Goal: Information Seeking & Learning: Learn about a topic

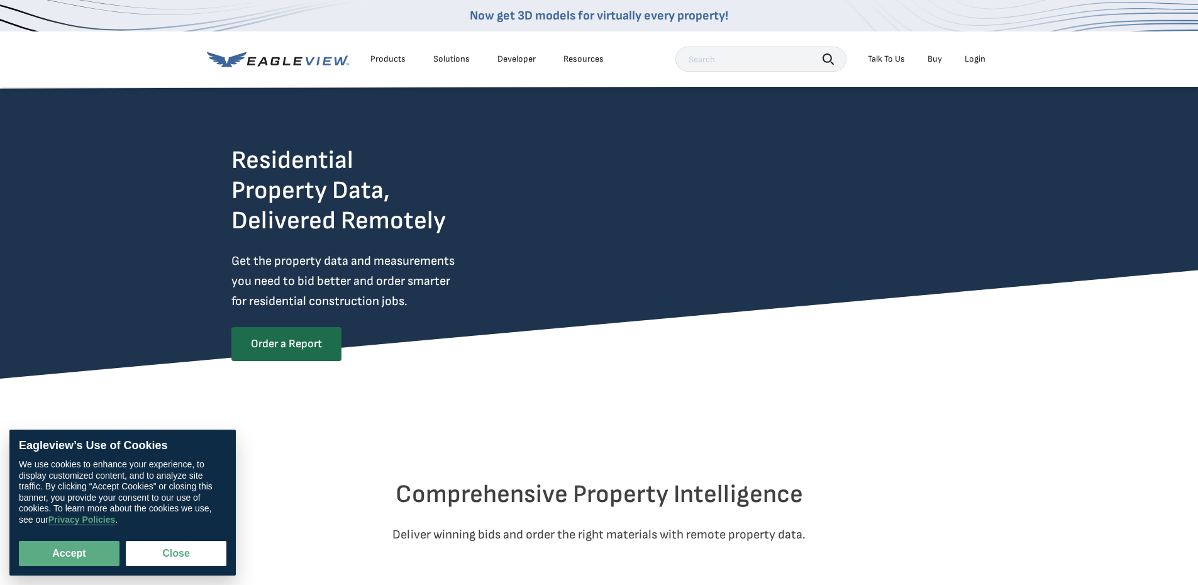
click at [391, 55] on div "Products" at bounding box center [387, 58] width 35 height 11
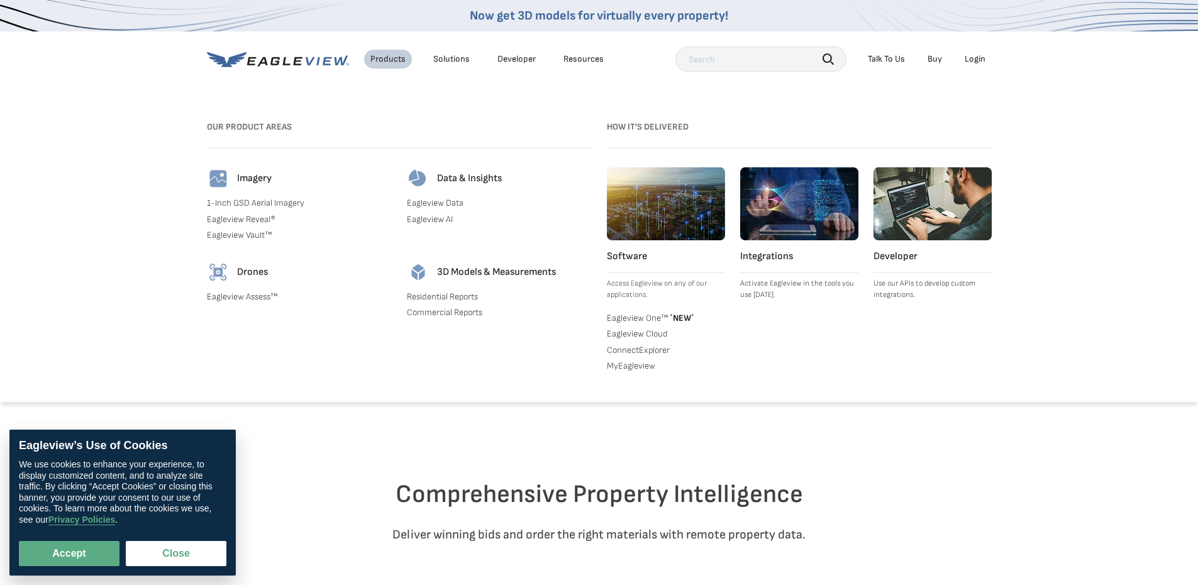
click at [446, 58] on div "Solutions" at bounding box center [451, 58] width 36 height 11
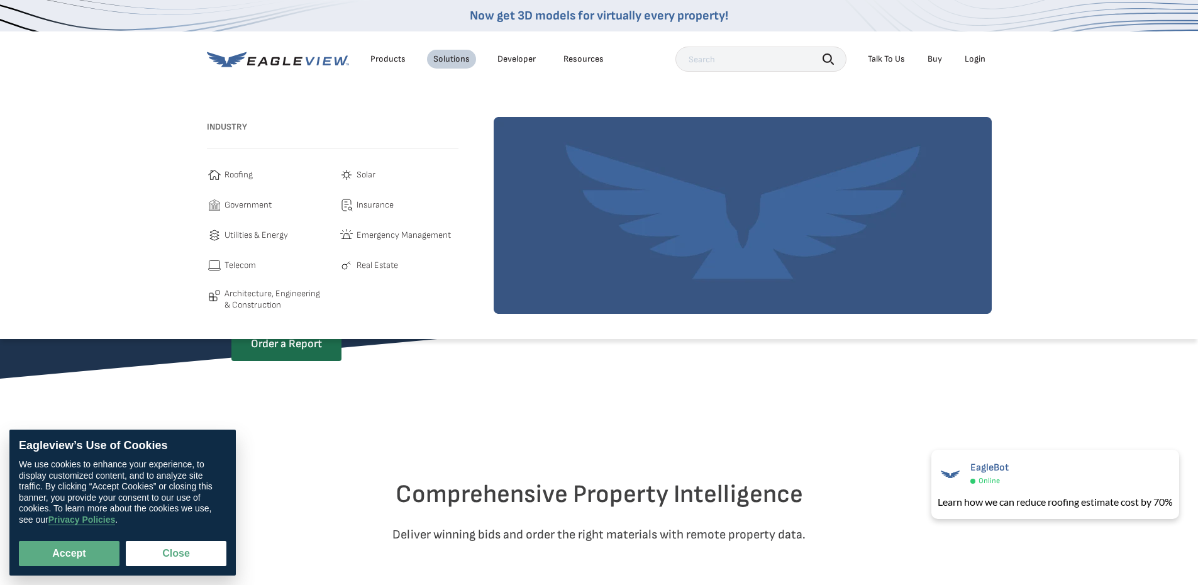
click at [522, 58] on link "Developer" at bounding box center [516, 58] width 38 height 11
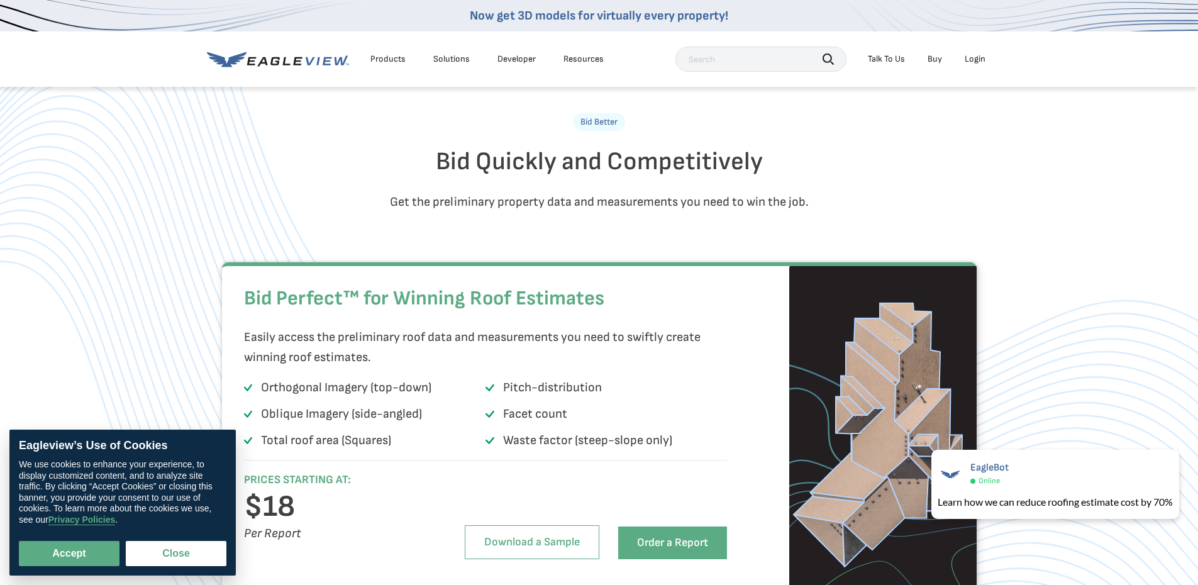
scroll to position [692, 0]
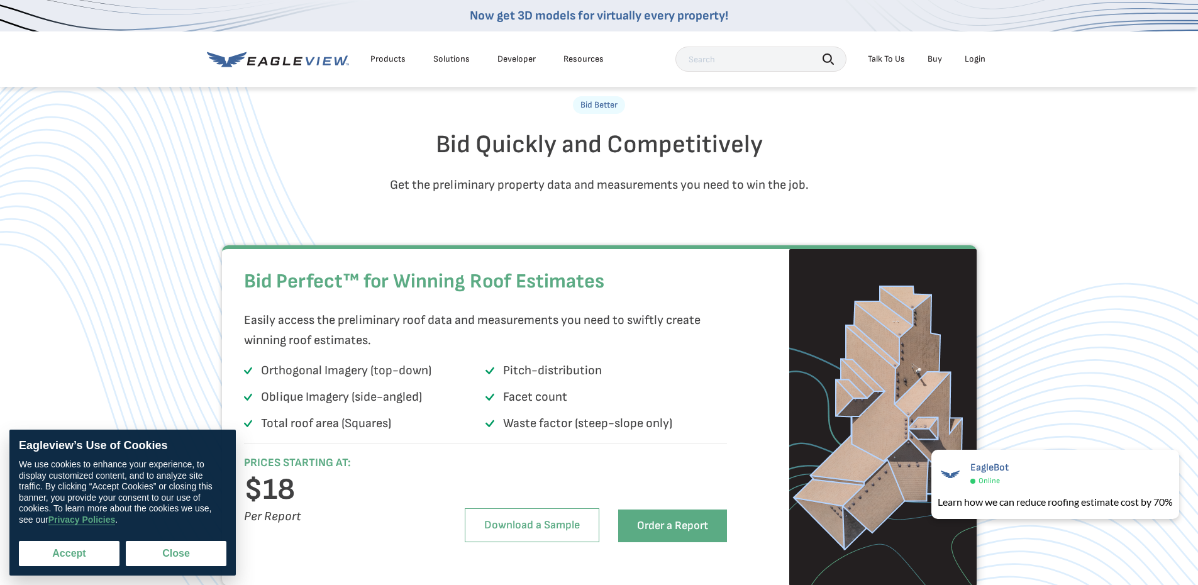
click at [79, 556] on button "Accept" at bounding box center [69, 553] width 101 height 25
checkbox input "true"
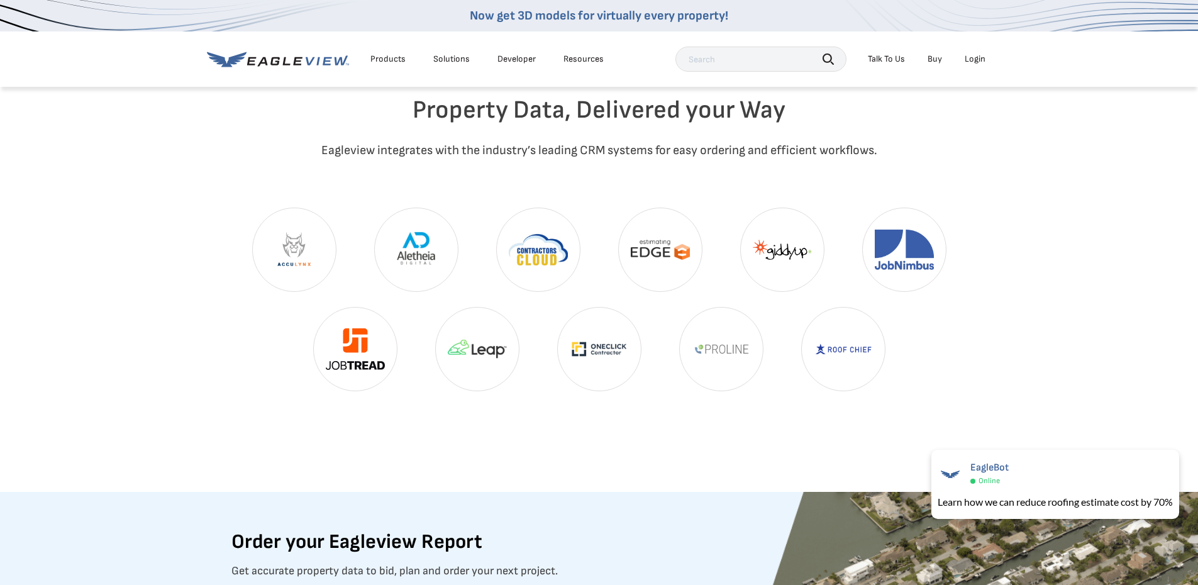
scroll to position [2660, 0]
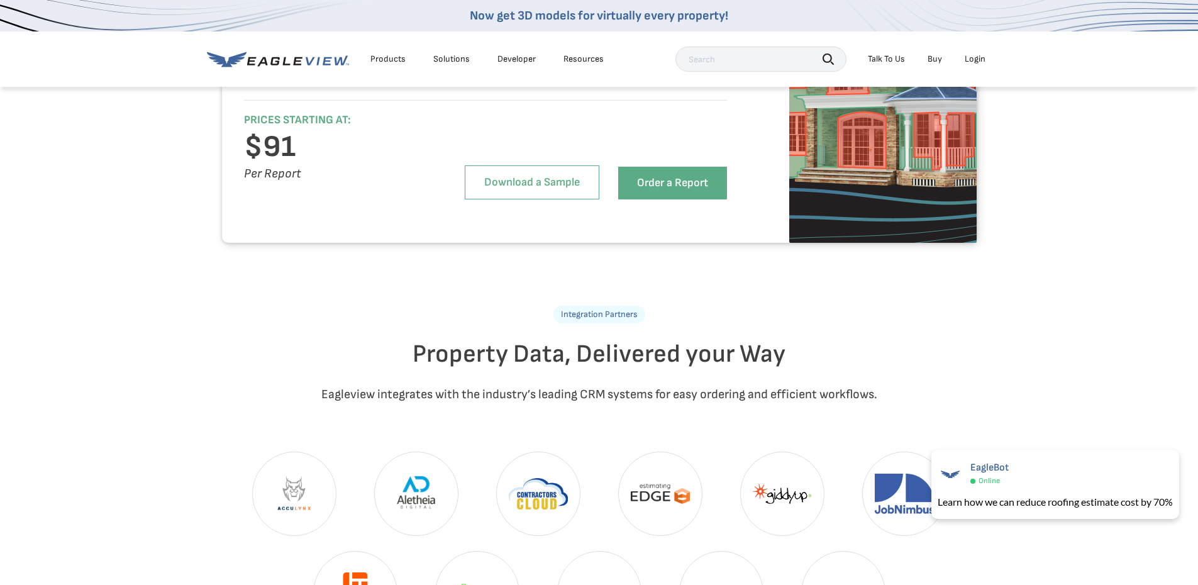
click at [453, 60] on div "Solutions" at bounding box center [451, 58] width 36 height 11
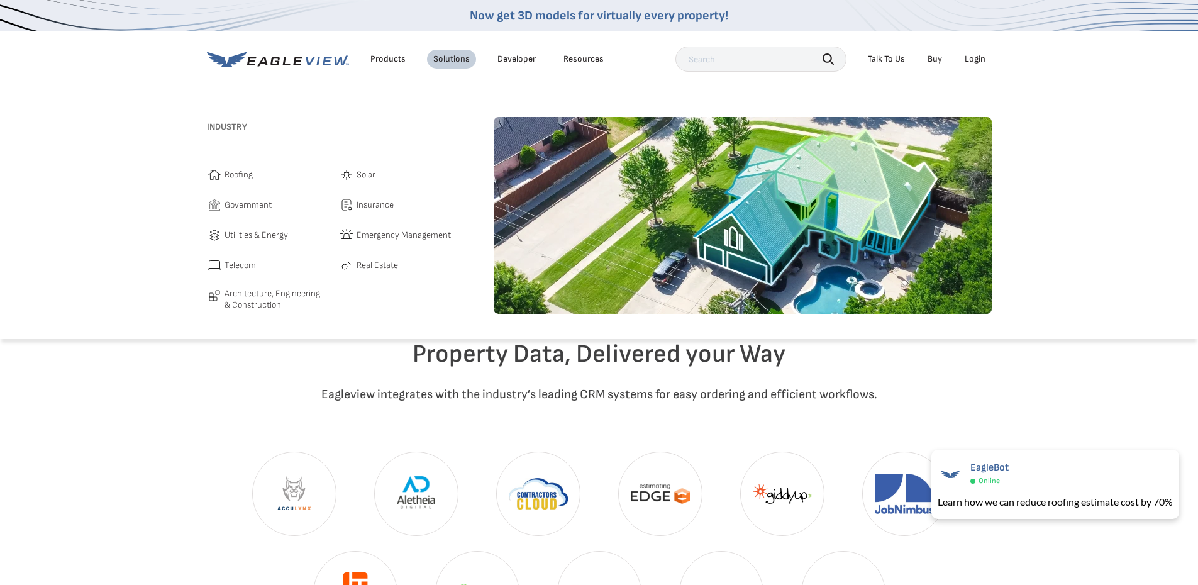
click at [237, 296] on span "Architecture, Engineering & Construction" at bounding box center [275, 299] width 102 height 22
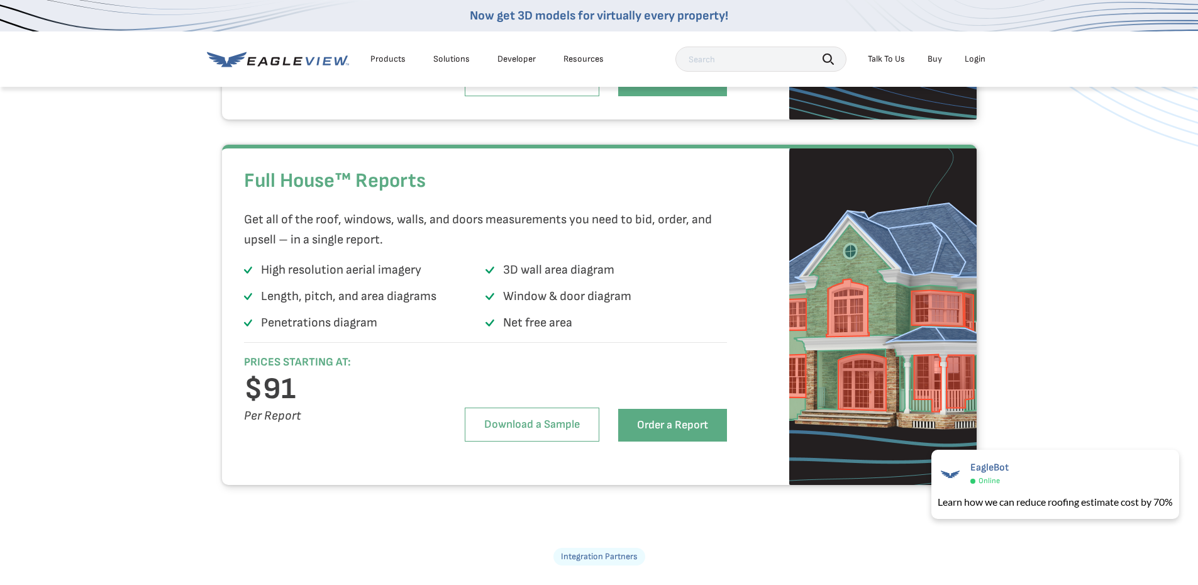
scroll to position [2408, 0]
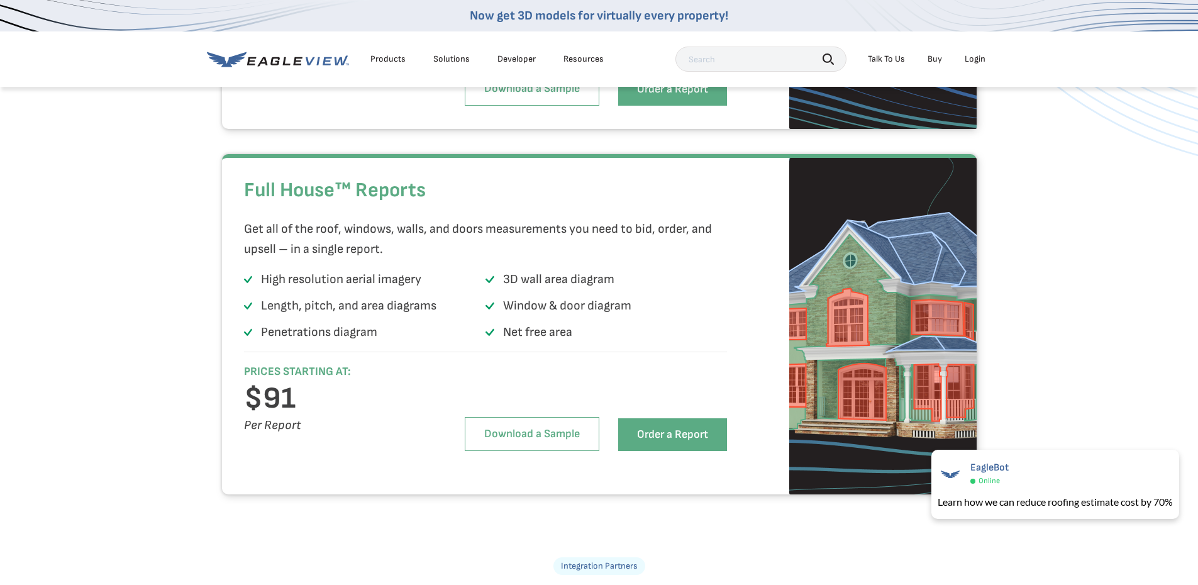
click at [935, 55] on link "Buy" at bounding box center [934, 58] width 14 height 11
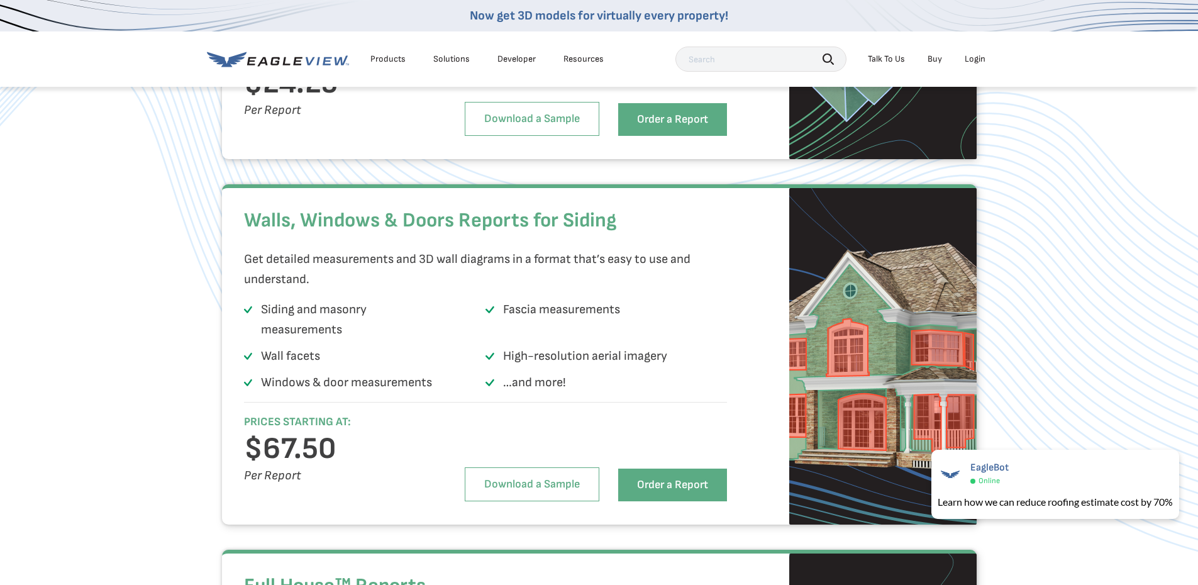
scroll to position [1843, 0]
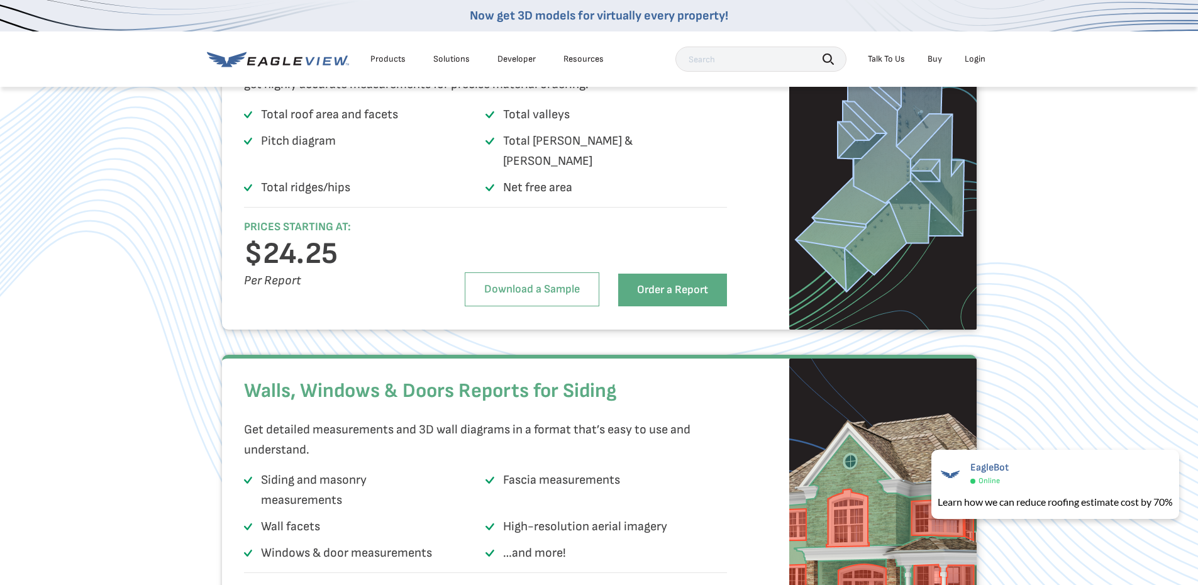
click at [394, 53] on div "Products" at bounding box center [387, 58] width 35 height 11
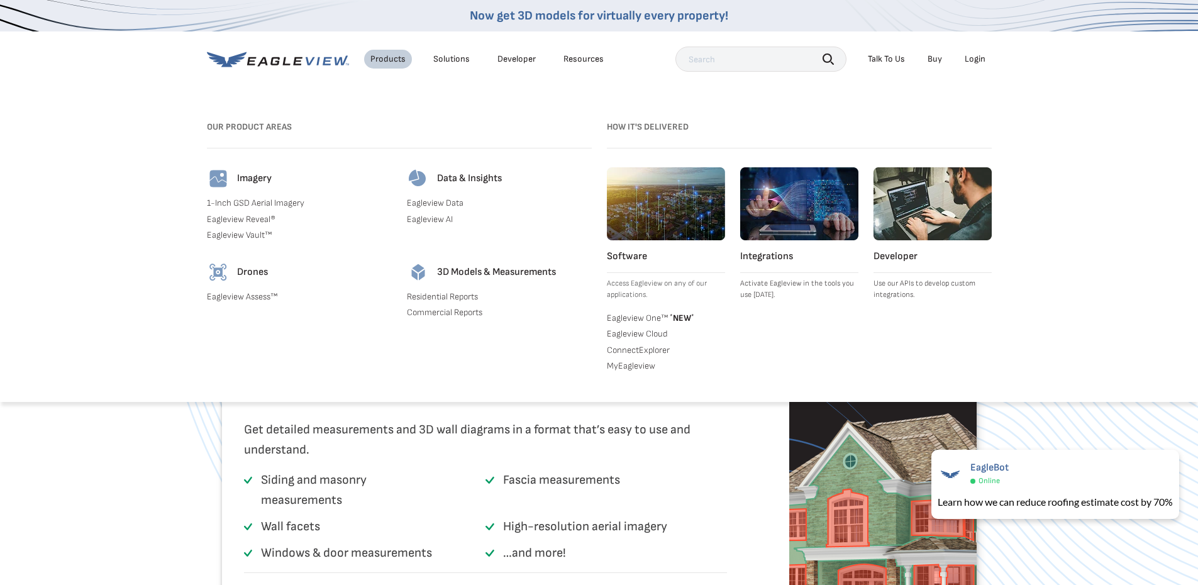
click at [444, 309] on link "Commercial Reports" at bounding box center [499, 312] width 185 height 11
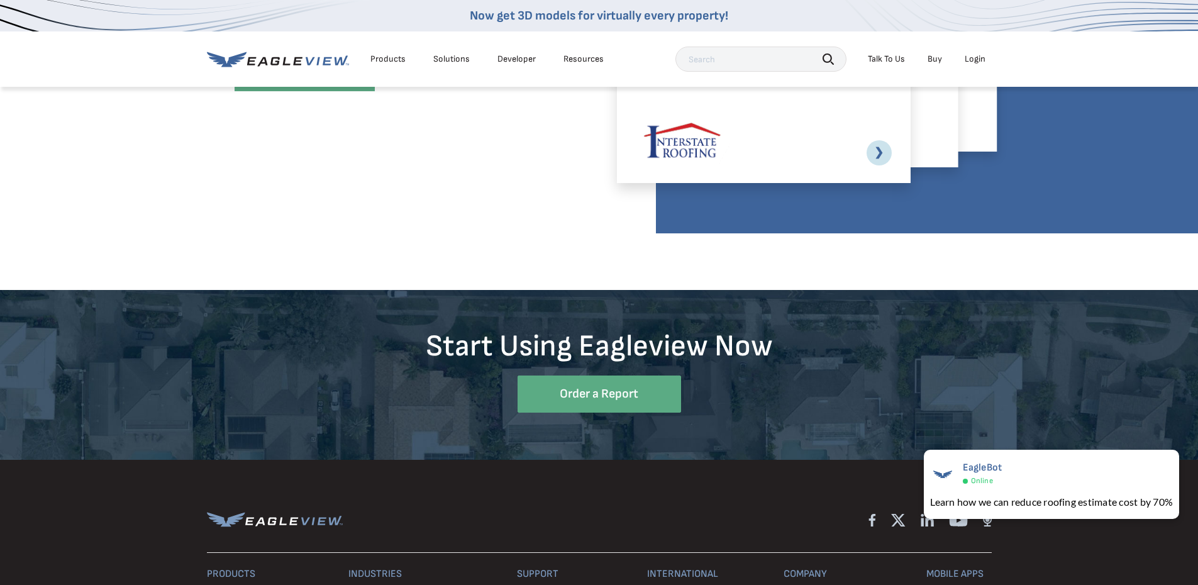
scroll to position [2955, 0]
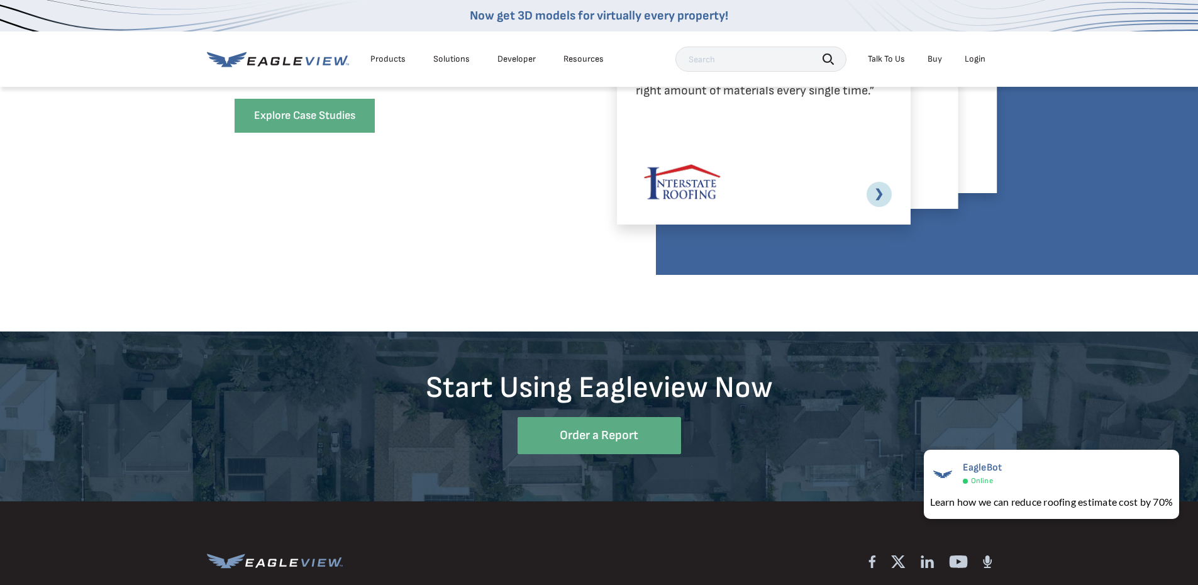
click at [402, 59] on div "Products" at bounding box center [387, 58] width 35 height 11
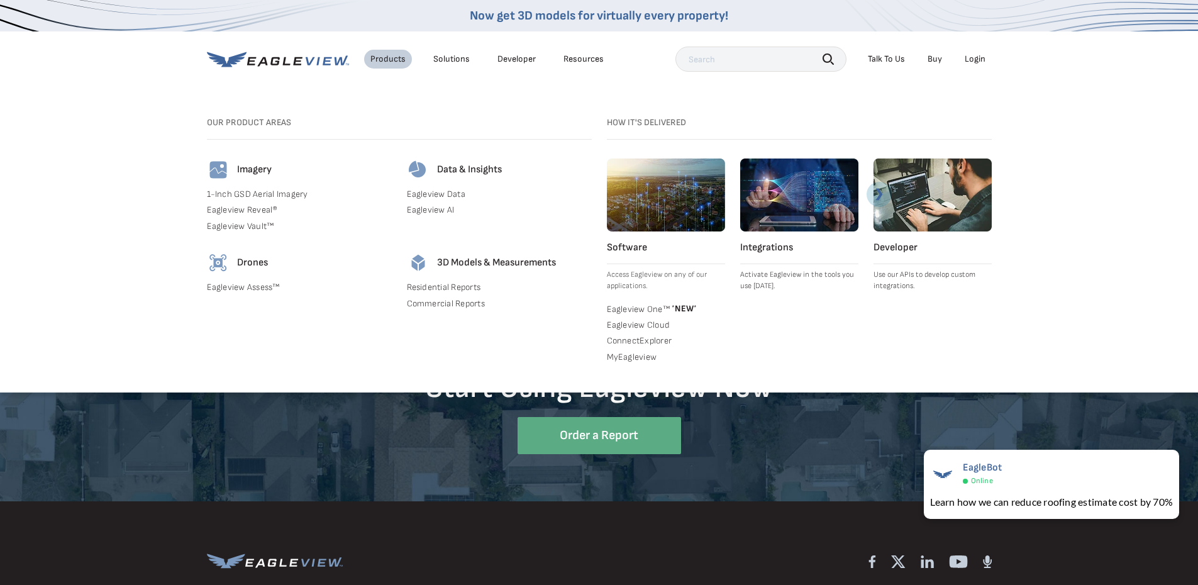
click at [451, 58] on div "Solutions" at bounding box center [451, 58] width 36 height 11
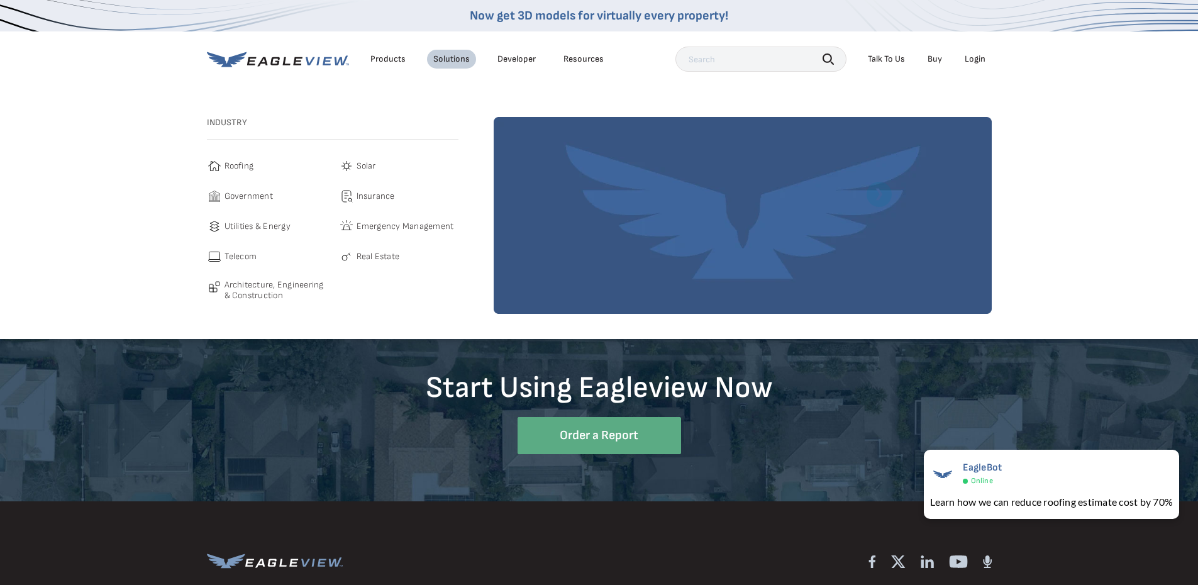
click at [385, 60] on div "Products" at bounding box center [387, 58] width 35 height 11
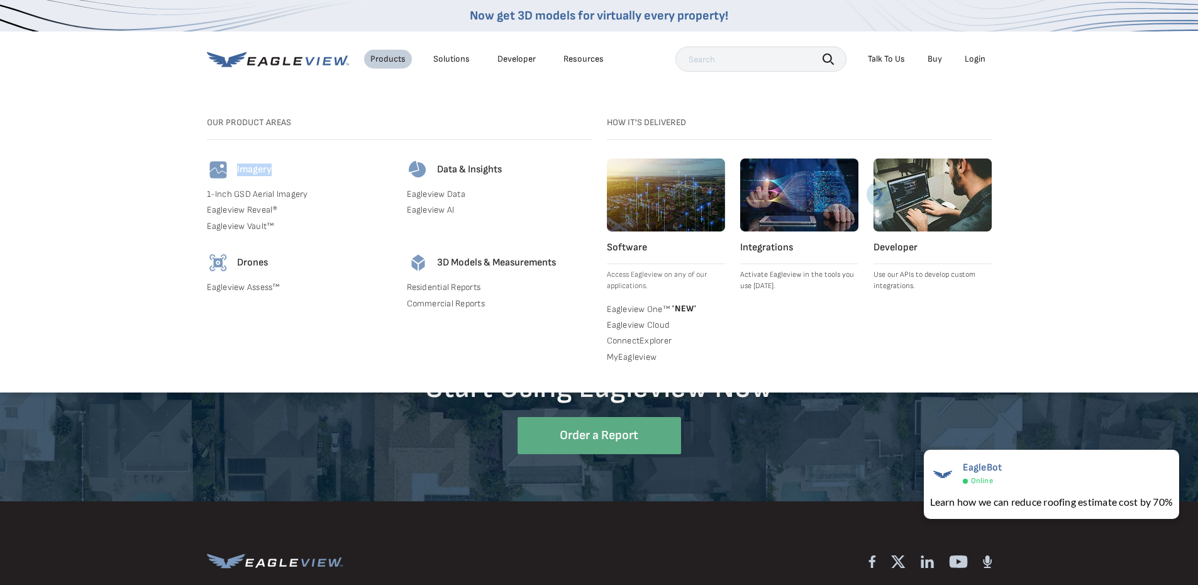
drag, startPoint x: 238, startPoint y: 167, endPoint x: 272, endPoint y: 167, distance: 33.9
click at [272, 167] on h4 "Imagery" at bounding box center [254, 169] width 35 height 13
drag, startPoint x: 272, startPoint y: 169, endPoint x: 236, endPoint y: 172, distance: 35.9
click at [236, 172] on div "Imagery" at bounding box center [299, 169] width 185 height 23
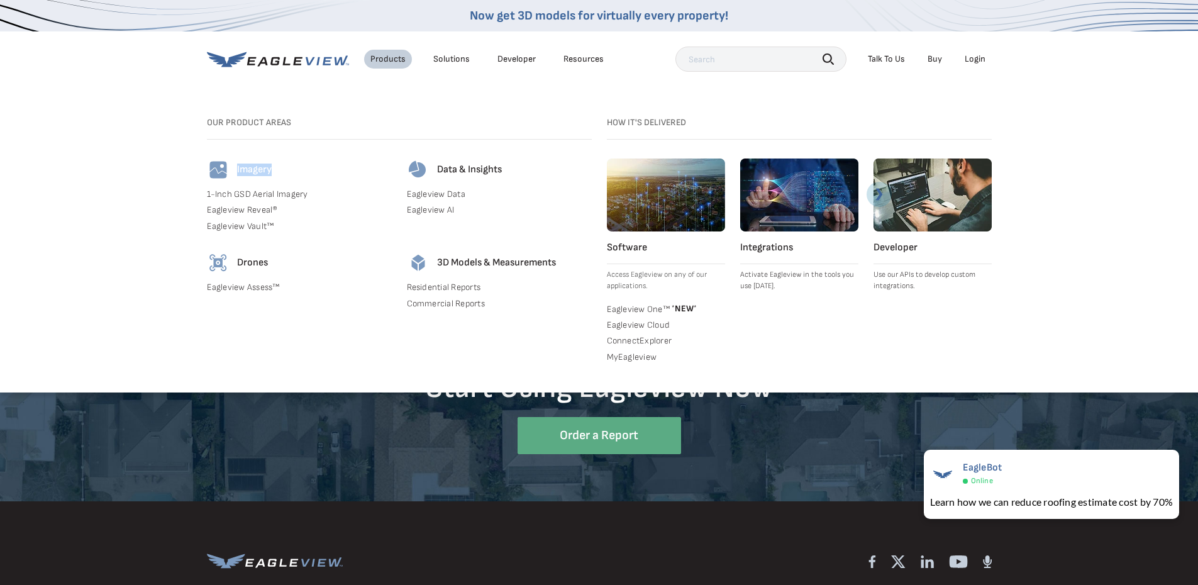
click at [236, 170] on div "Imagery" at bounding box center [299, 169] width 185 height 23
drag, startPoint x: 237, startPoint y: 169, endPoint x: 270, endPoint y: 169, distance: 33.3
click at [270, 169] on h4 "Imagery" at bounding box center [254, 169] width 35 height 13
drag, startPoint x: 270, startPoint y: 169, endPoint x: 236, endPoint y: 172, distance: 34.7
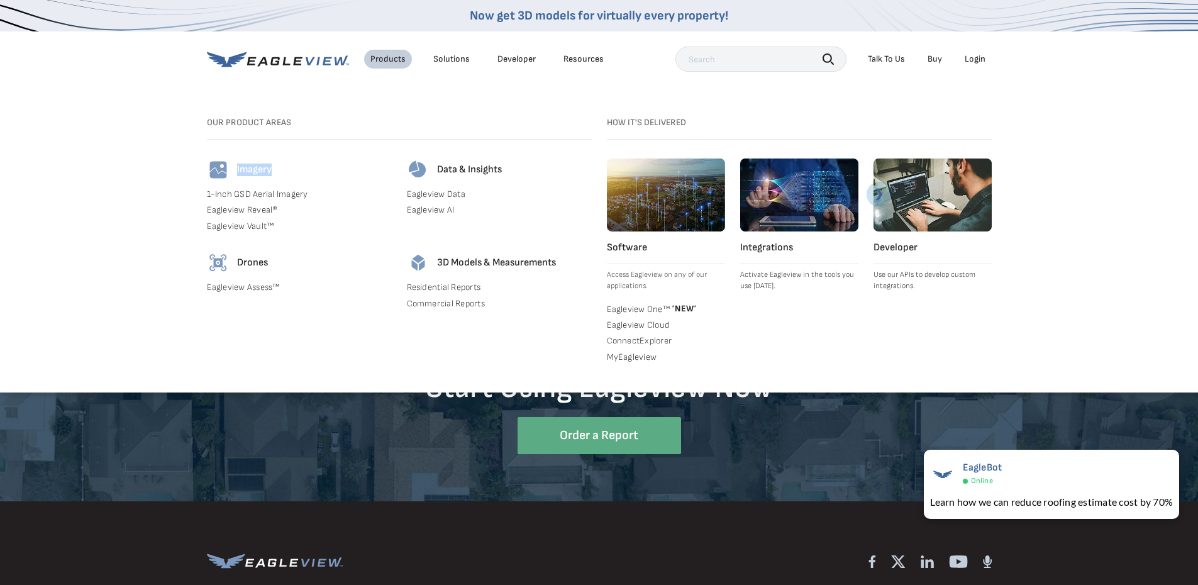
click at [236, 172] on div "Imagery" at bounding box center [299, 169] width 185 height 23
click at [236, 170] on div "Imagery" at bounding box center [299, 169] width 185 height 23
drag, startPoint x: 237, startPoint y: 168, endPoint x: 271, endPoint y: 169, distance: 34.0
click at [271, 169] on h4 "Imagery" at bounding box center [254, 169] width 35 height 13
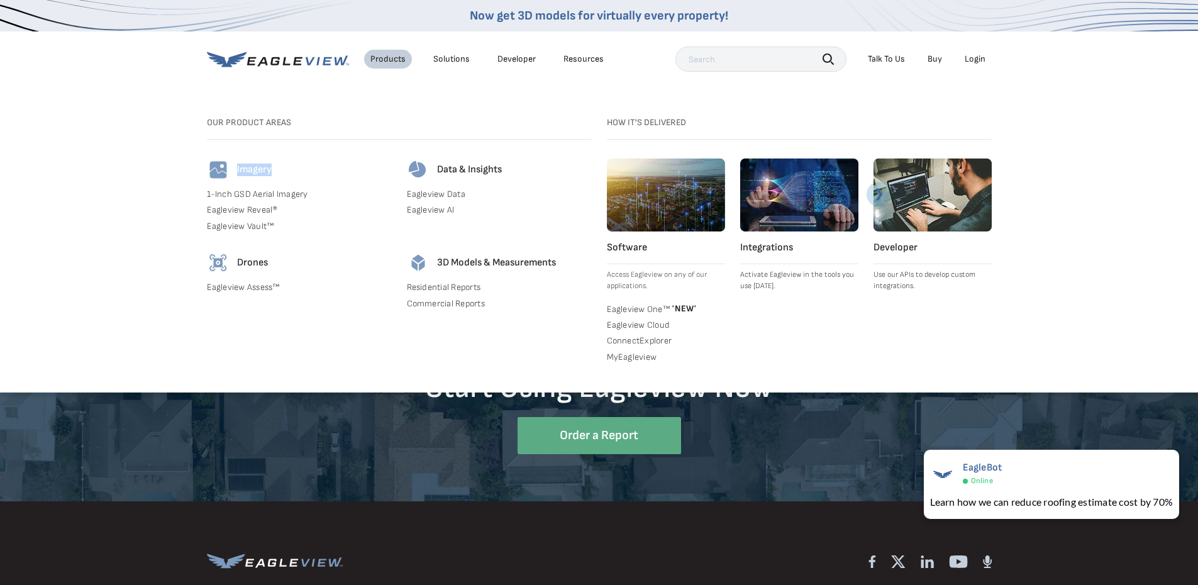
drag, startPoint x: 271, startPoint y: 169, endPoint x: 238, endPoint y: 170, distance: 33.3
click at [238, 170] on h4 "Imagery" at bounding box center [254, 169] width 35 height 13
click at [290, 180] on div "Imagery" at bounding box center [299, 169] width 185 height 23
click at [385, 60] on div "Products" at bounding box center [387, 58] width 35 height 11
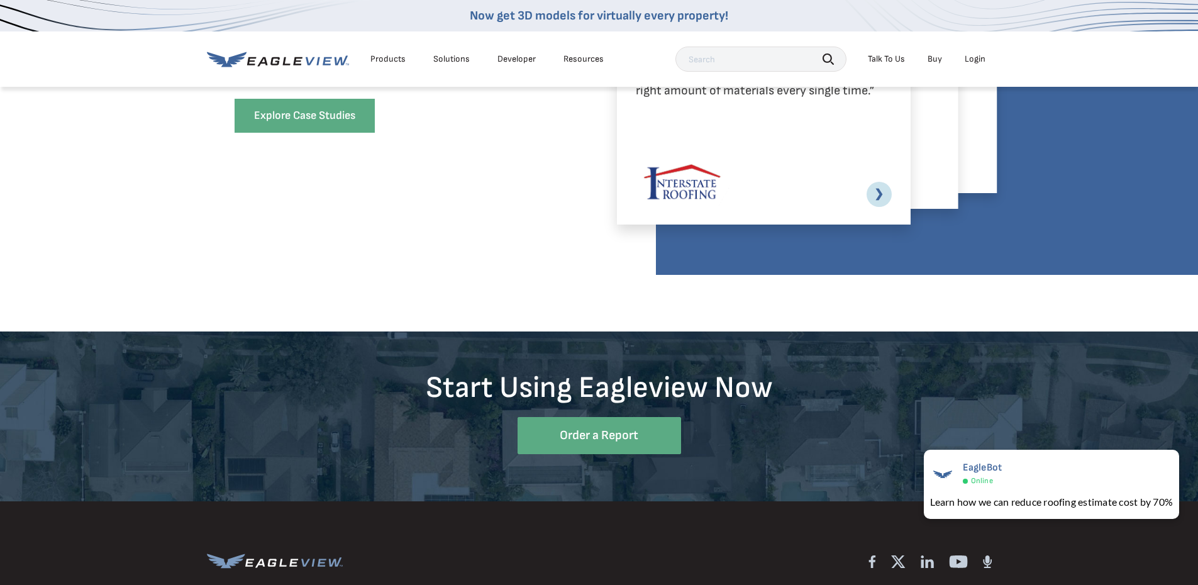
click at [301, 58] on icon at bounding box center [297, 61] width 9 height 8
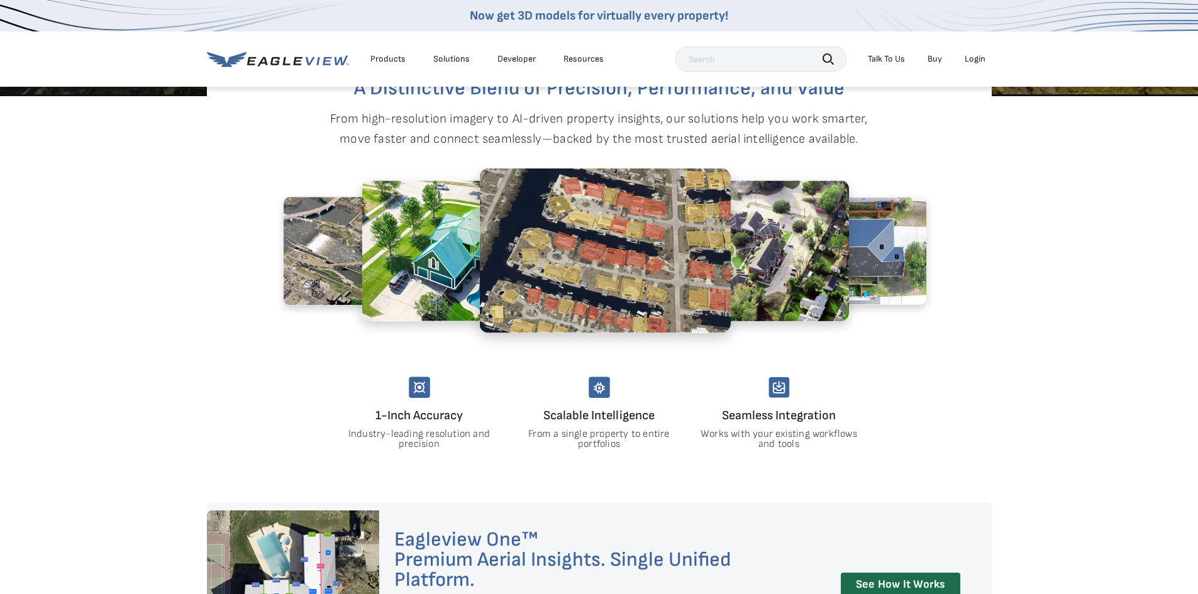
scroll to position [754, 0]
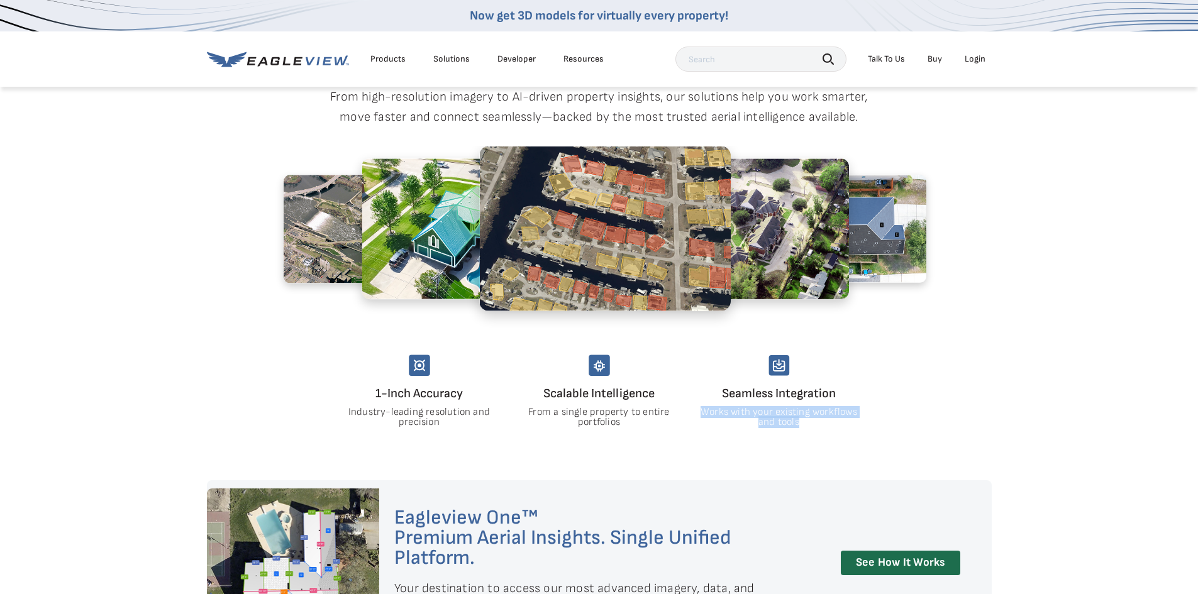
drag, startPoint x: 800, startPoint y: 430, endPoint x: 703, endPoint y: 419, distance: 98.1
click at [703, 419] on p "Works with your existing workflows and tools" at bounding box center [778, 417] width 159 height 20
click at [693, 416] on div "1-Inch Accuracy Industry-leading resolution and precision Scalable Intelligence…" at bounding box center [598, 391] width 519 height 73
drag, startPoint x: 701, startPoint y: 416, endPoint x: 801, endPoint y: 434, distance: 101.6
click at [801, 434] on section "A Distinctive Blend of Precision, Performance, and Value From high-resolution i…" at bounding box center [599, 277] width 1198 height 406
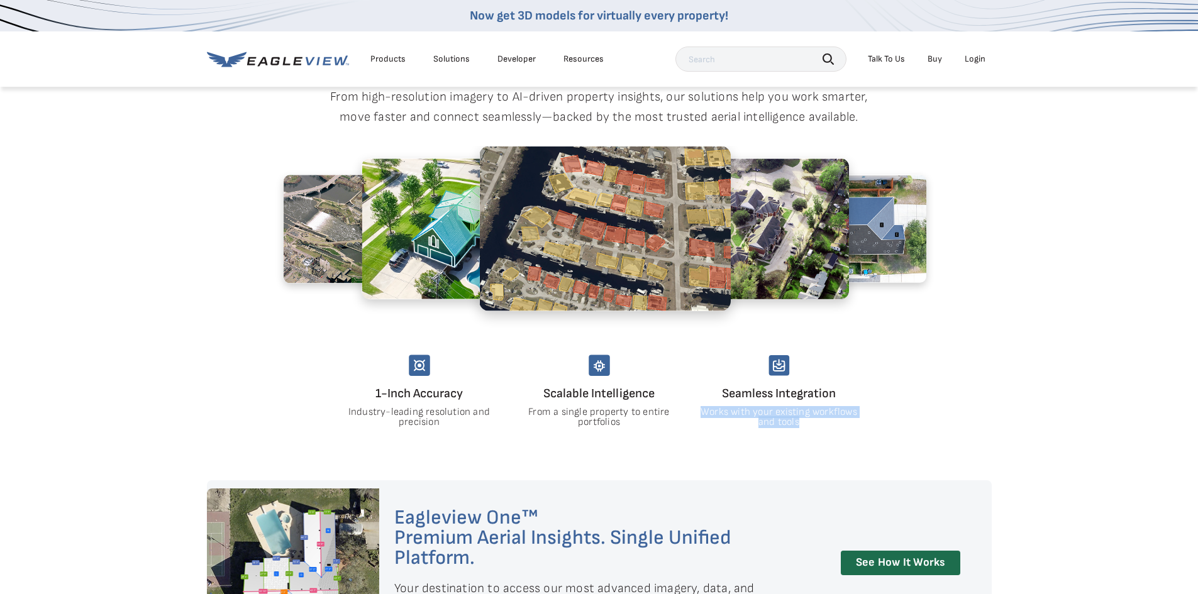
click at [801, 434] on section "A Distinctive Blend of Precision, Performance, and Value From high-resolution i…" at bounding box center [599, 277] width 1198 height 406
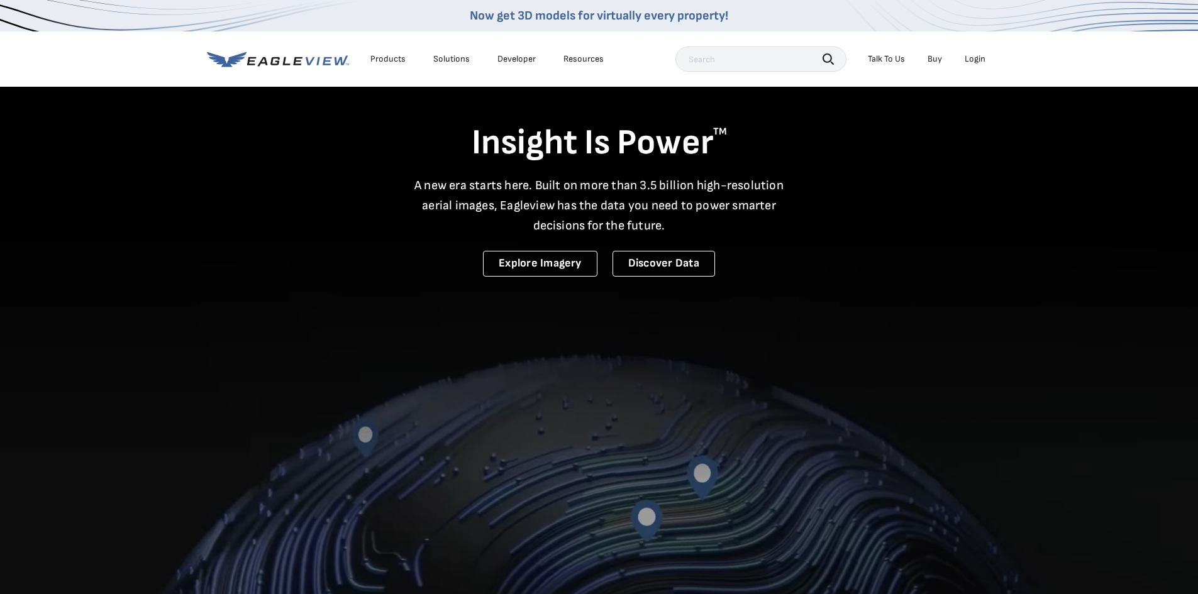
scroll to position [0, 0]
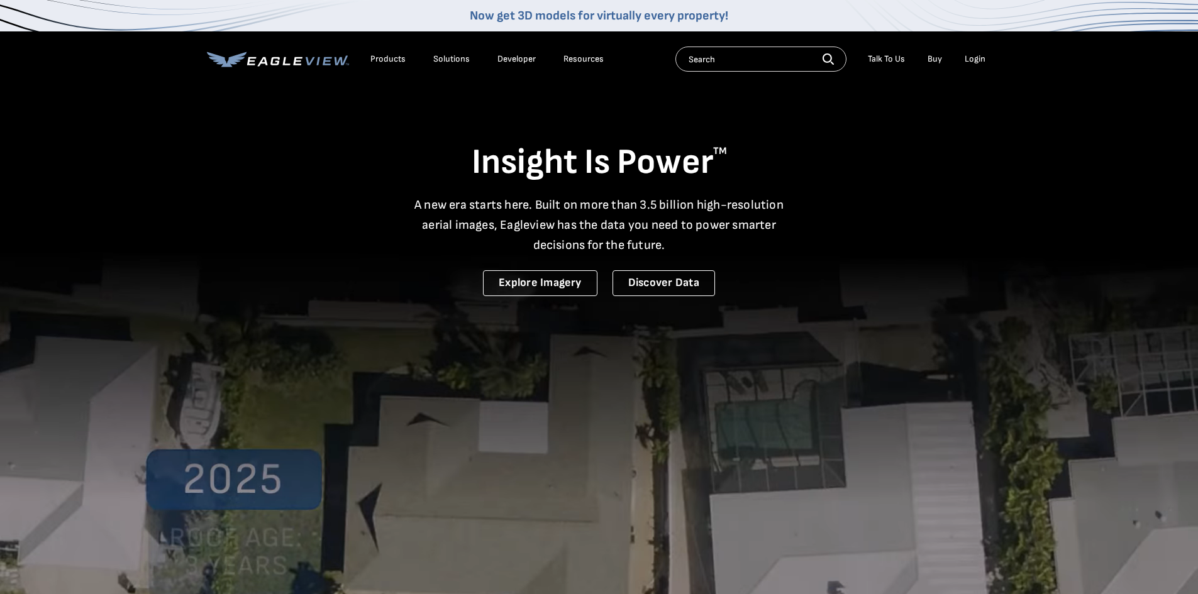
click at [389, 58] on div "Products" at bounding box center [387, 58] width 35 height 11
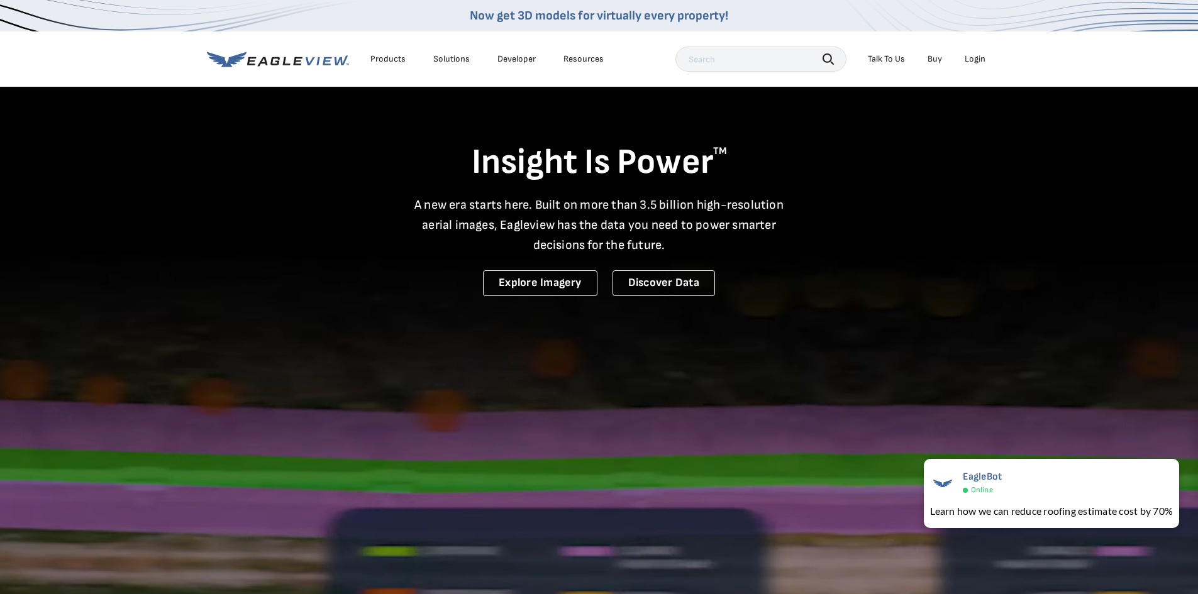
click at [449, 60] on div "Solutions" at bounding box center [451, 58] width 36 height 11
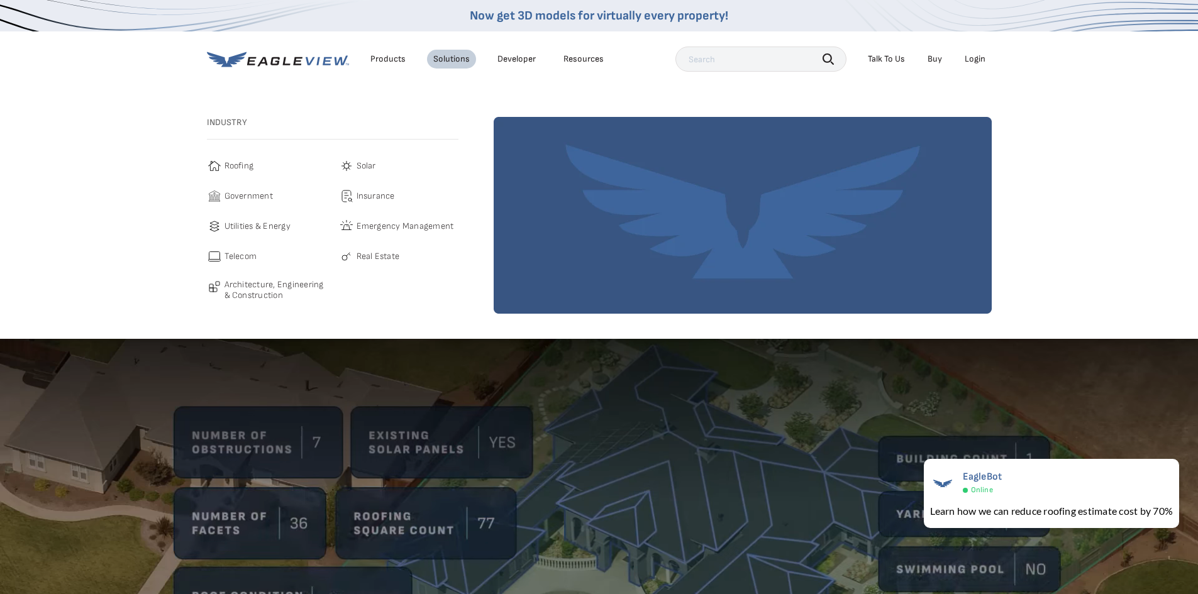
click at [374, 58] on div "Products" at bounding box center [387, 58] width 35 height 11
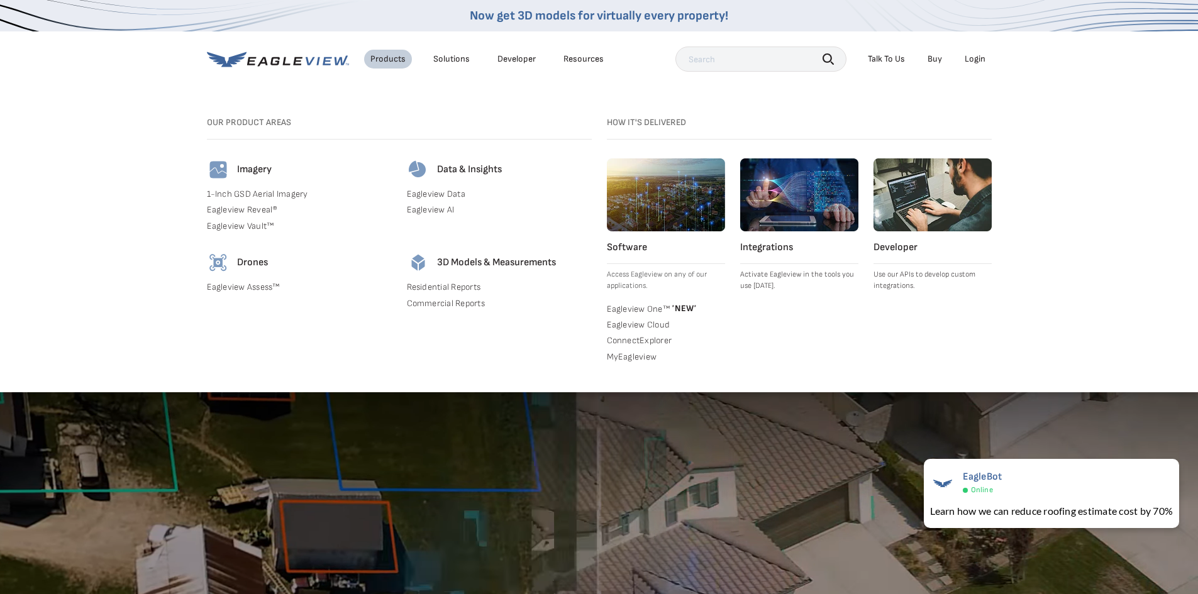
click at [444, 59] on div "Solutions" at bounding box center [451, 58] width 36 height 11
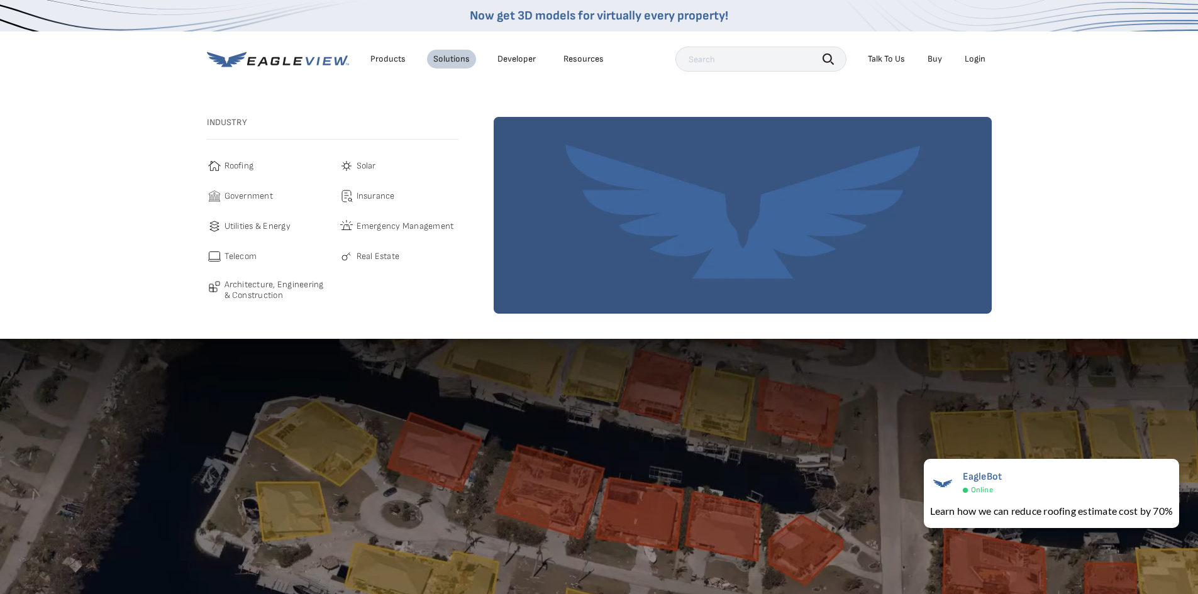
click at [402, 58] on div "Products" at bounding box center [387, 58] width 35 height 11
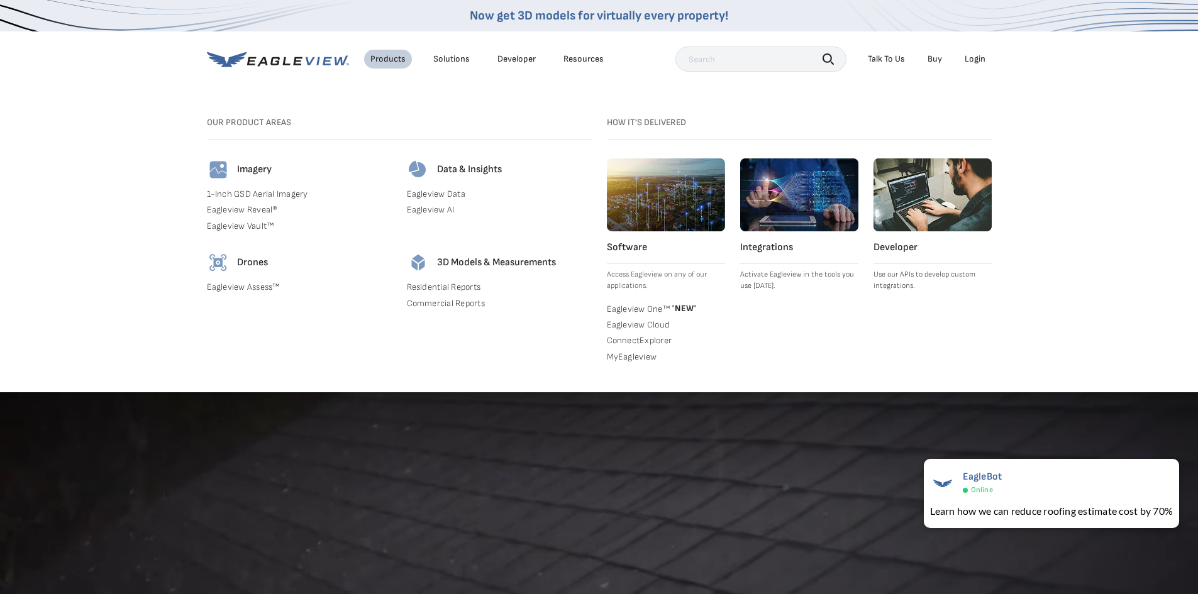
click at [276, 192] on link "1-Inch GSD Aerial Imagery" at bounding box center [299, 194] width 185 height 11
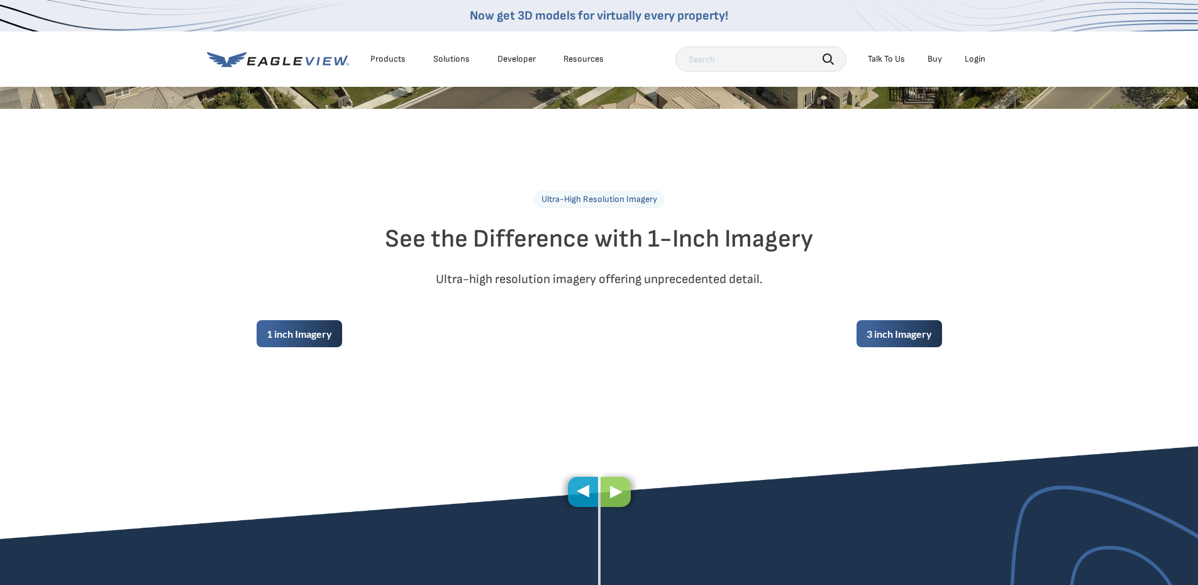
scroll to position [440, 0]
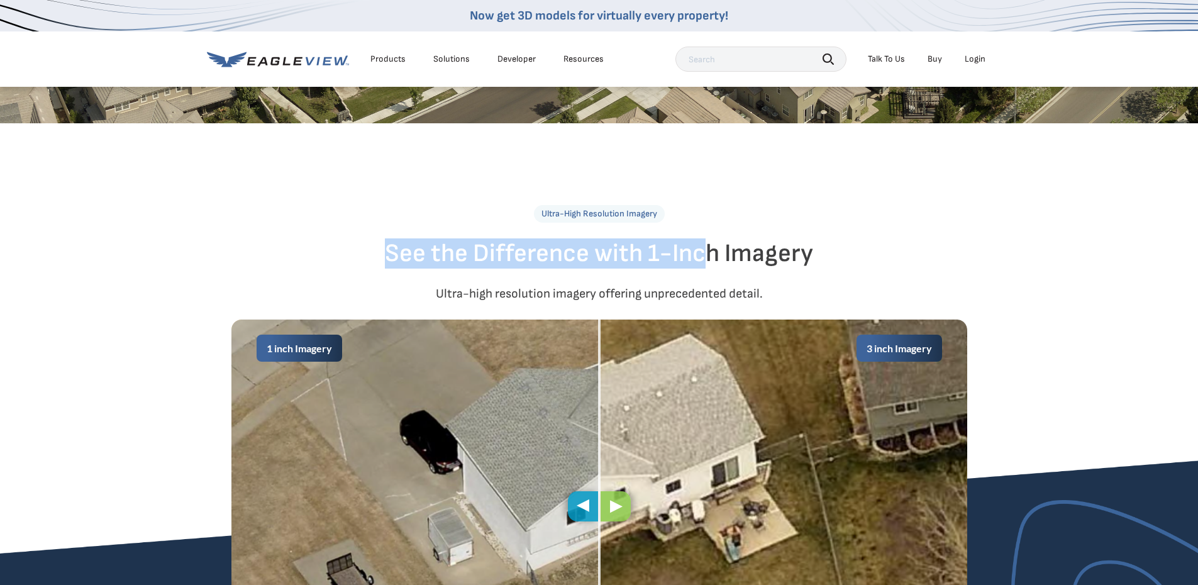
drag, startPoint x: 389, startPoint y: 253, endPoint x: 712, endPoint y: 258, distance: 323.2
click at [712, 258] on h2 "See the Difference with 1-Inch Imagery" at bounding box center [599, 253] width 1198 height 30
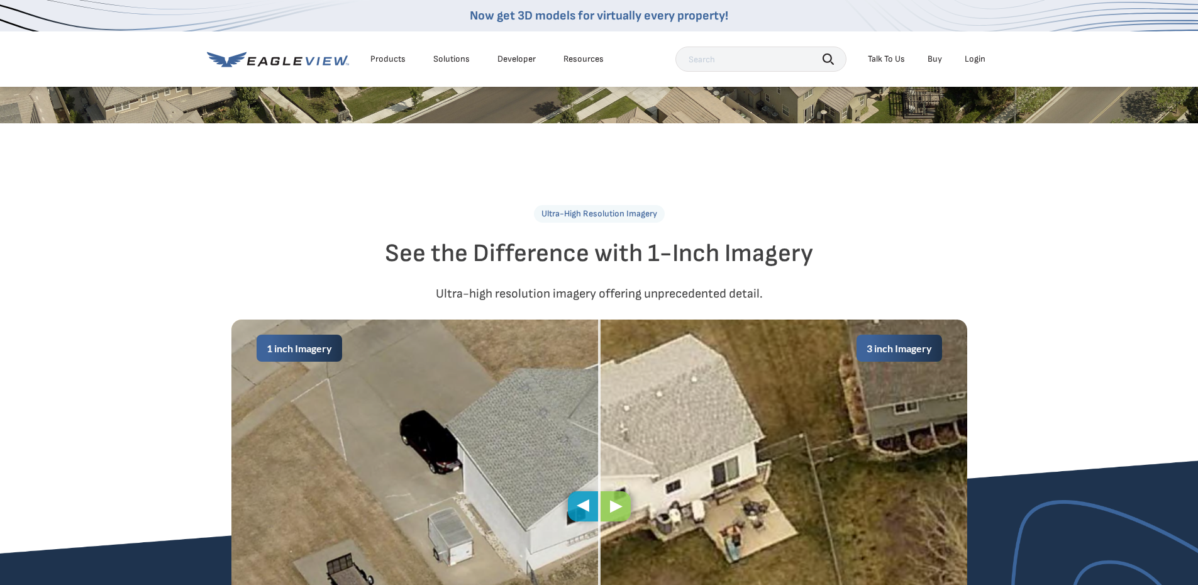
click at [823, 272] on div "Ultra-High Resolution Imagery See the Difference with 1-Inch Imagery Ultra-high…" at bounding box center [599, 449] width 1198 height 488
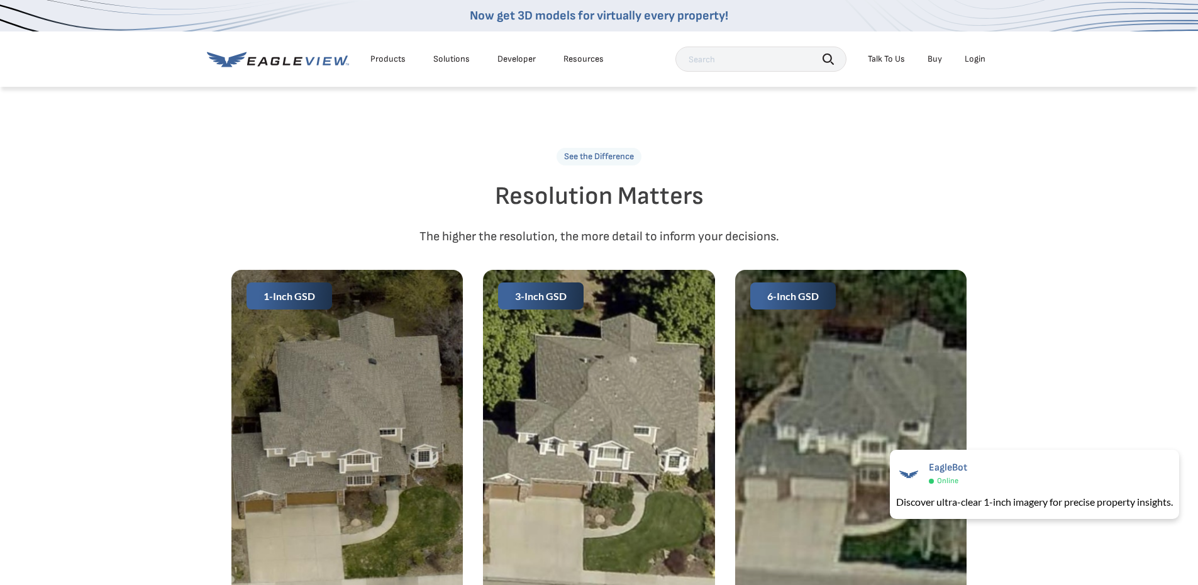
scroll to position [1886, 0]
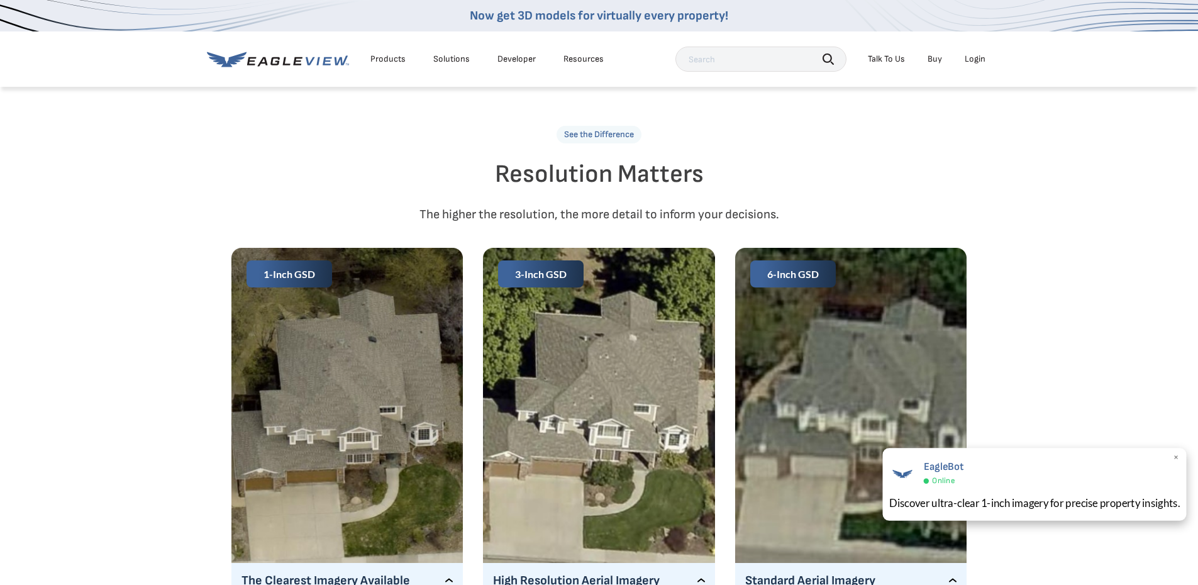
click at [1176, 458] on span "×" at bounding box center [1176, 457] width 7 height 13
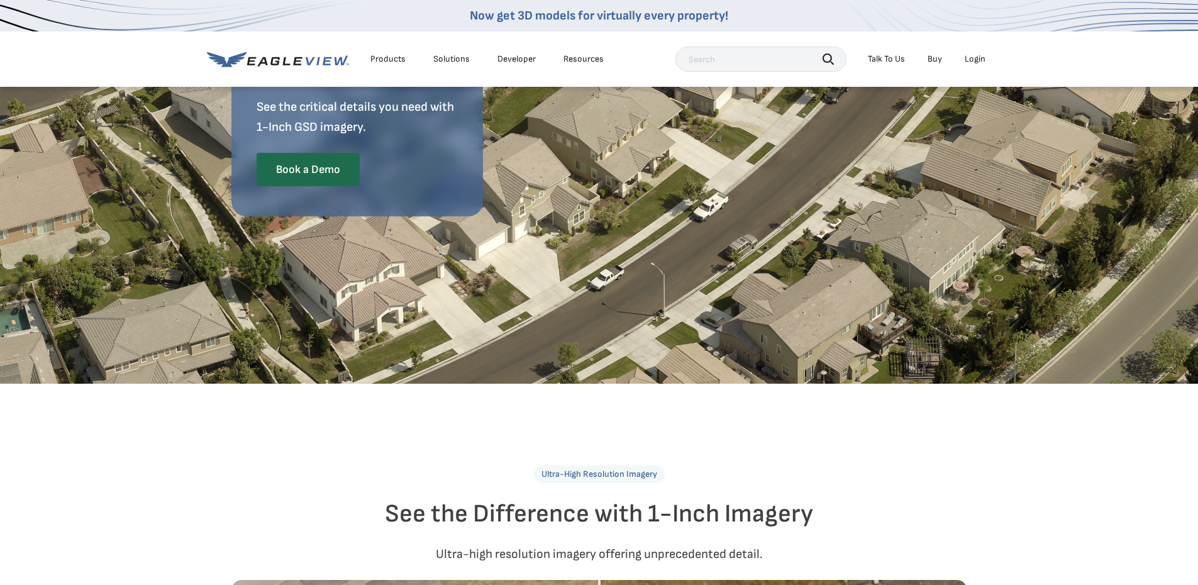
scroll to position [0, 0]
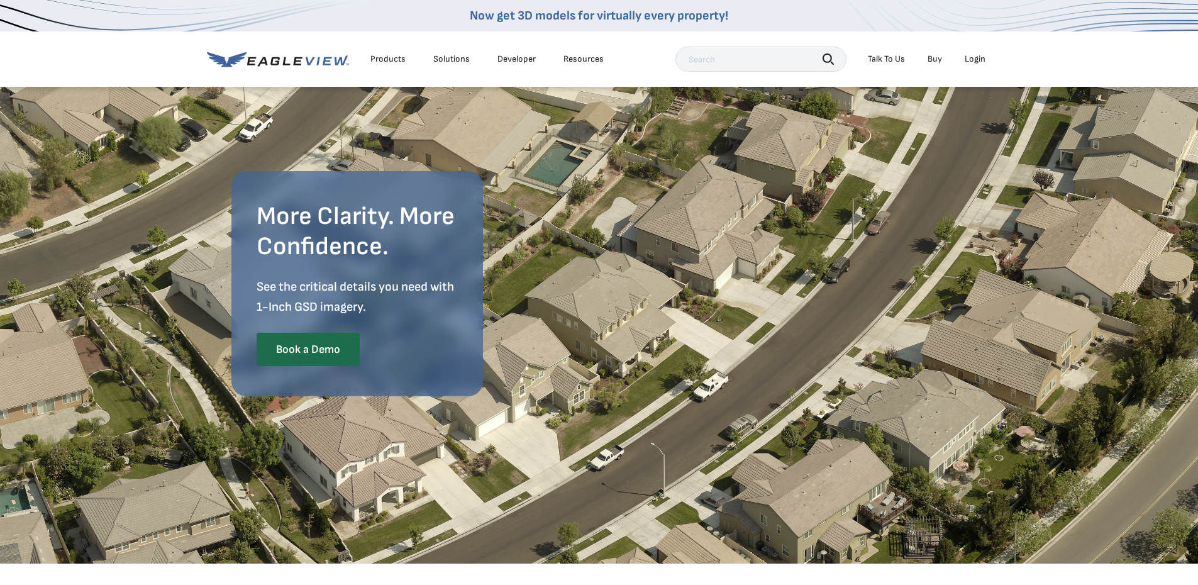
click at [398, 57] on div "Products" at bounding box center [387, 58] width 35 height 11
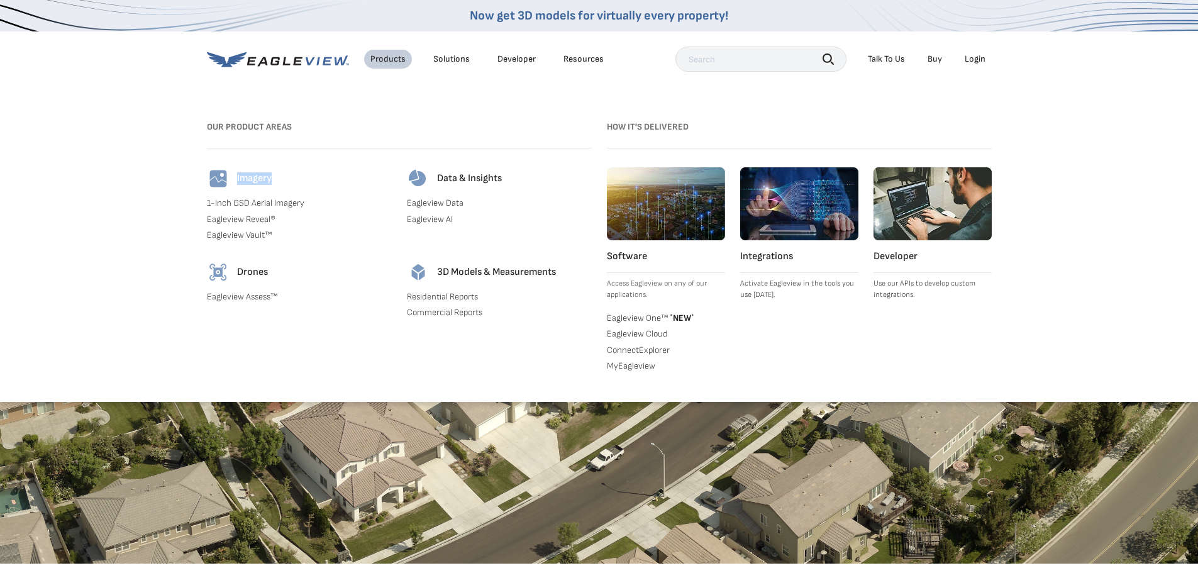
drag, startPoint x: 237, startPoint y: 179, endPoint x: 280, endPoint y: 180, distance: 43.4
click at [280, 180] on div "Imagery" at bounding box center [299, 178] width 185 height 23
drag, startPoint x: 275, startPoint y: 180, endPoint x: 236, endPoint y: 180, distance: 38.4
click at [236, 180] on div "Imagery" at bounding box center [299, 178] width 185 height 23
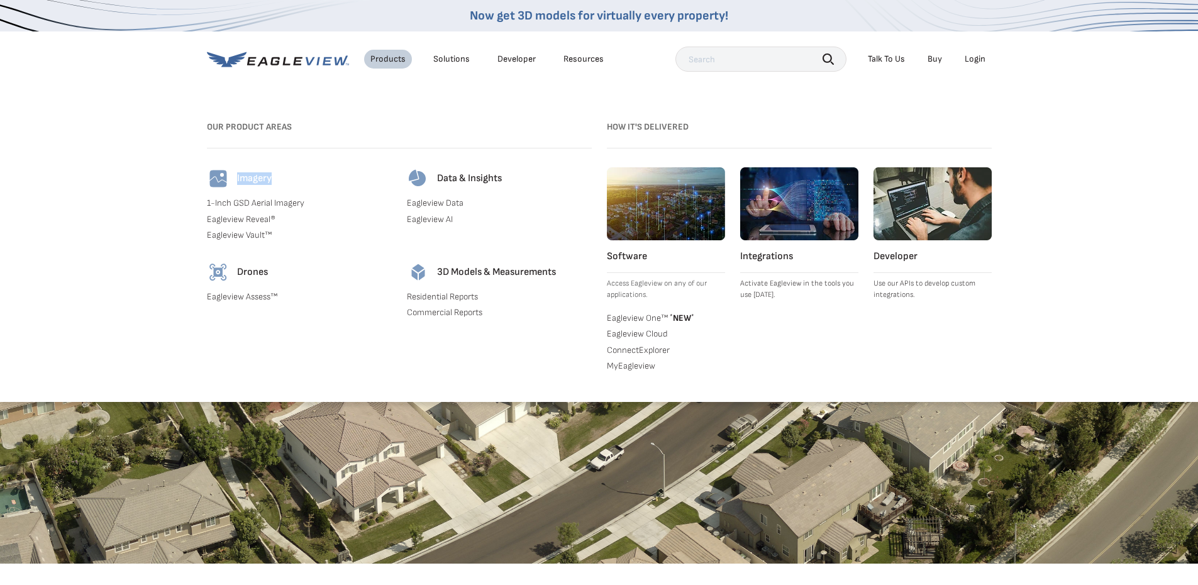
click at [237, 180] on h4 "Imagery" at bounding box center [254, 178] width 35 height 13
drag, startPoint x: 236, startPoint y: 177, endPoint x: 273, endPoint y: 180, distance: 36.7
click at [273, 180] on div "Imagery" at bounding box center [299, 178] width 185 height 23
drag, startPoint x: 270, startPoint y: 180, endPoint x: 233, endPoint y: 180, distance: 37.1
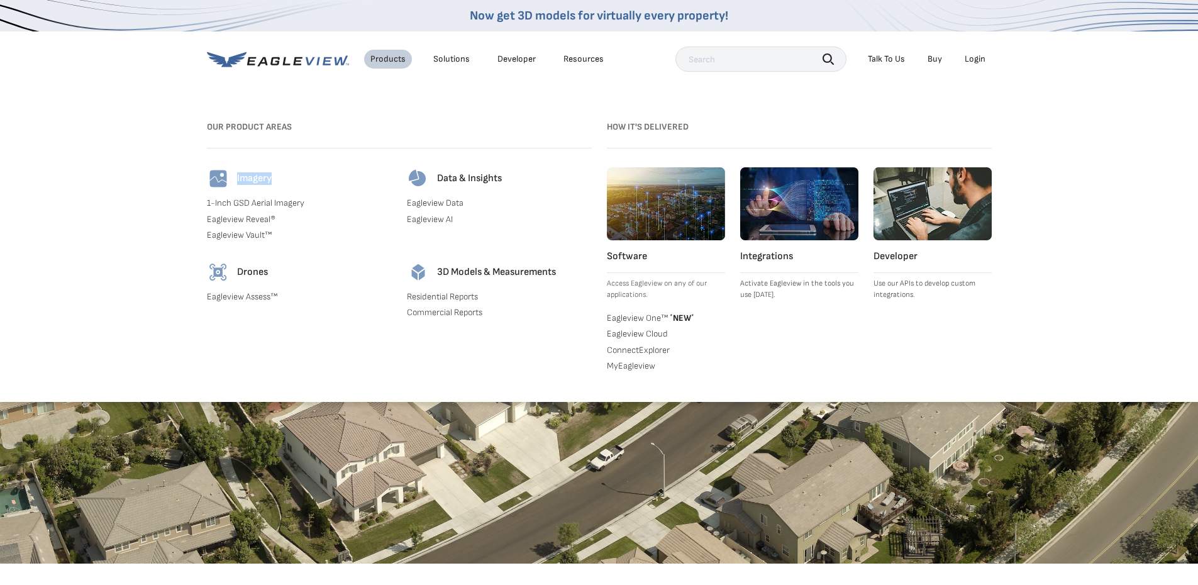
click at [233, 180] on div "Imagery" at bounding box center [299, 178] width 185 height 23
drag, startPoint x: 237, startPoint y: 179, endPoint x: 270, endPoint y: 180, distance: 32.7
click at [270, 180] on h4 "Imagery" at bounding box center [254, 178] width 35 height 13
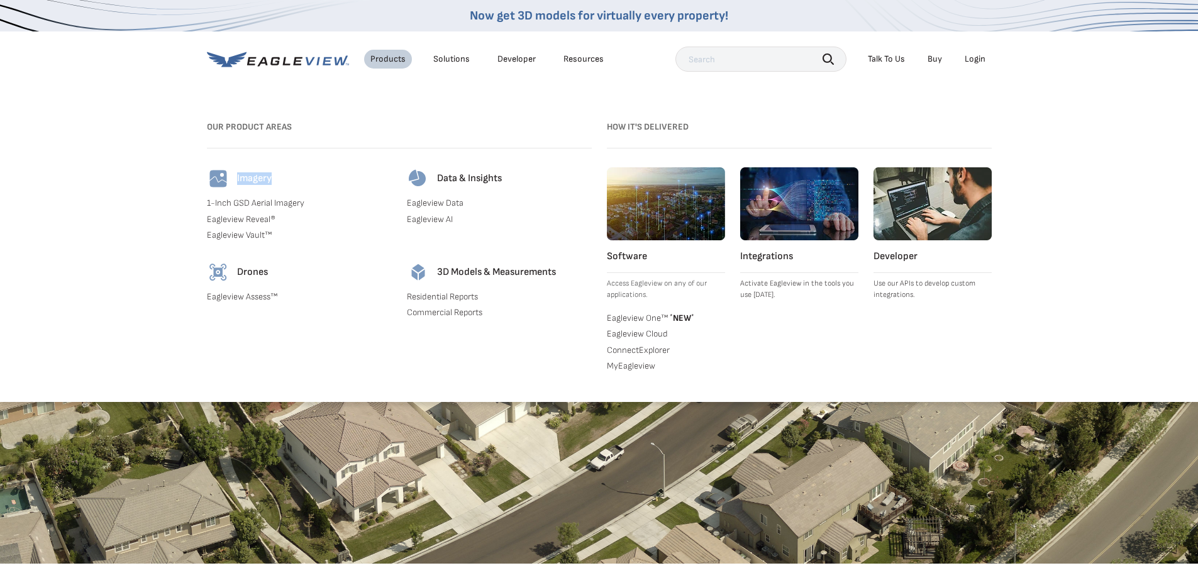
drag, startPoint x: 272, startPoint y: 179, endPoint x: 237, endPoint y: 179, distance: 34.6
click at [237, 179] on h4 "Imagery" at bounding box center [254, 178] width 35 height 13
drag, startPoint x: 236, startPoint y: 177, endPoint x: 277, endPoint y: 179, distance: 40.3
click at [277, 179] on div "Imagery" at bounding box center [299, 178] width 185 height 23
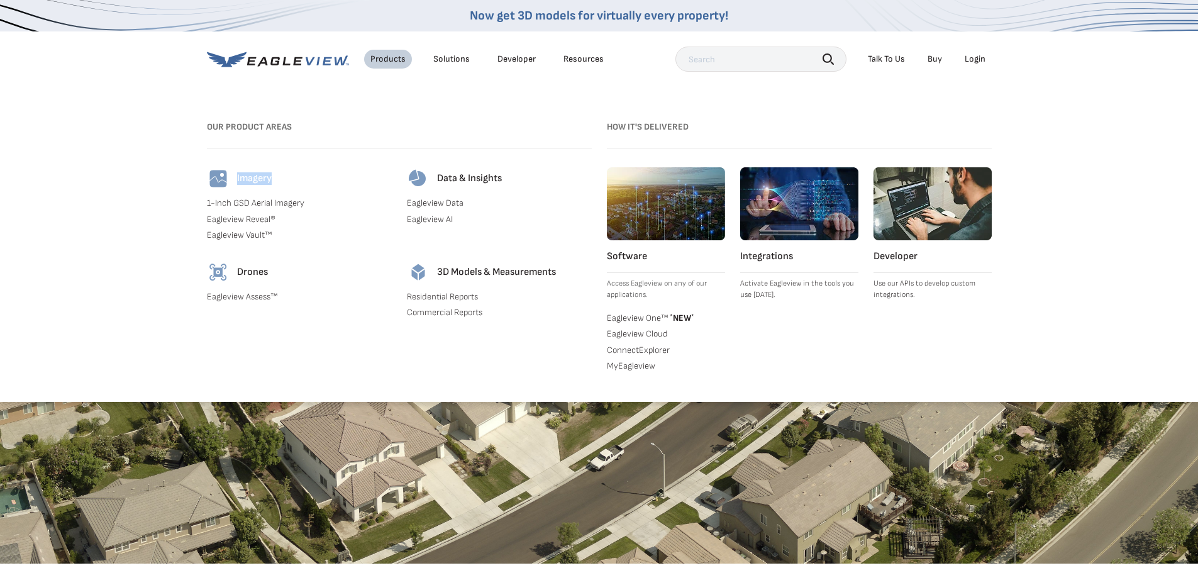
click at [277, 179] on div "Imagery" at bounding box center [299, 178] width 185 height 23
drag, startPoint x: 274, startPoint y: 179, endPoint x: 237, endPoint y: 180, distance: 37.1
click at [237, 180] on div "Imagery" at bounding box center [299, 178] width 185 height 23
click at [237, 180] on h4 "Imagery" at bounding box center [254, 178] width 35 height 13
drag, startPoint x: 237, startPoint y: 179, endPoint x: 272, endPoint y: 179, distance: 34.6
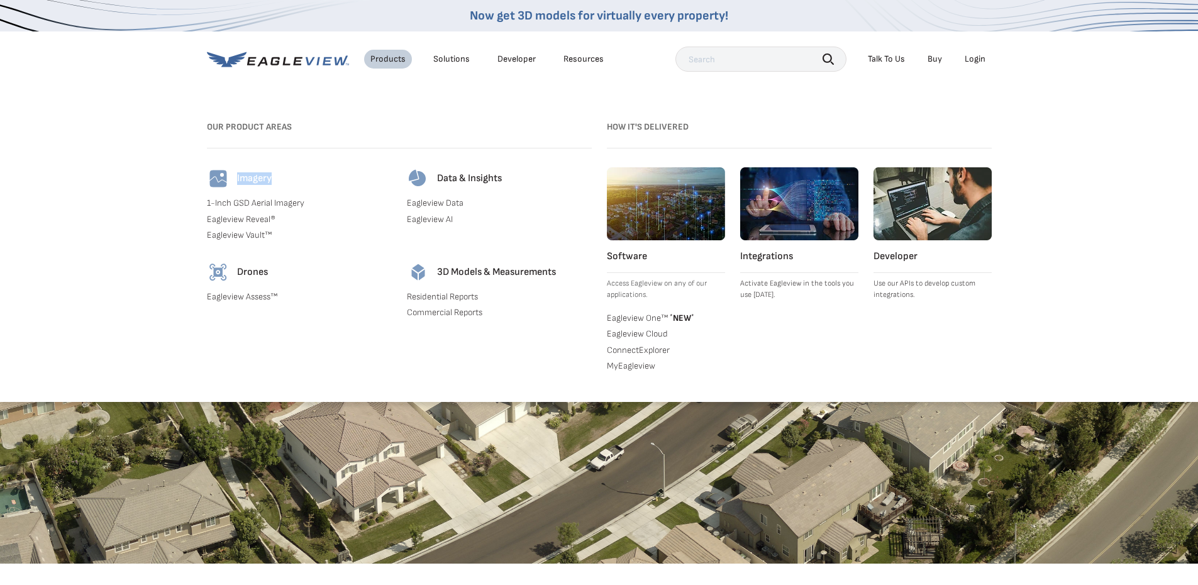
click at [272, 179] on h4 "Imagery" at bounding box center [254, 178] width 35 height 13
drag, startPoint x: 272, startPoint y: 179, endPoint x: 231, endPoint y: 178, distance: 40.9
click at [231, 178] on div "Imagery" at bounding box center [299, 178] width 185 height 23
click at [241, 177] on h4 "Imagery" at bounding box center [254, 178] width 35 height 13
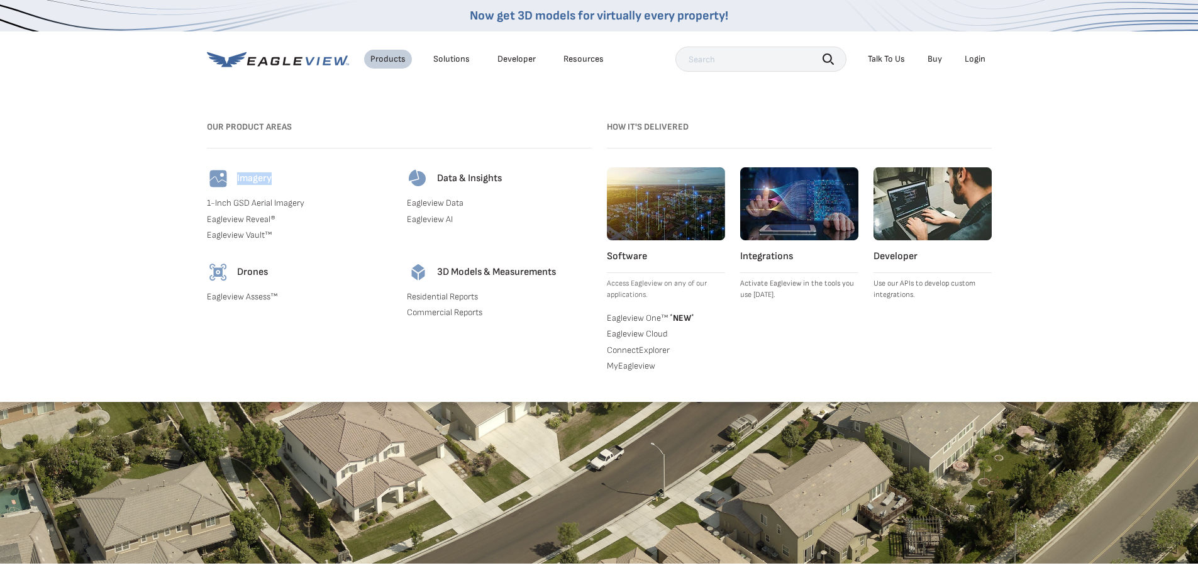
drag, startPoint x: 271, startPoint y: 179, endPoint x: 238, endPoint y: 180, distance: 33.3
click at [238, 180] on h4 "Imagery" at bounding box center [254, 178] width 35 height 13
click at [237, 179] on h4 "Imagery" at bounding box center [254, 178] width 35 height 13
drag, startPoint x: 237, startPoint y: 179, endPoint x: 271, endPoint y: 177, distance: 34.0
click at [271, 177] on h4 "Imagery" at bounding box center [254, 178] width 35 height 13
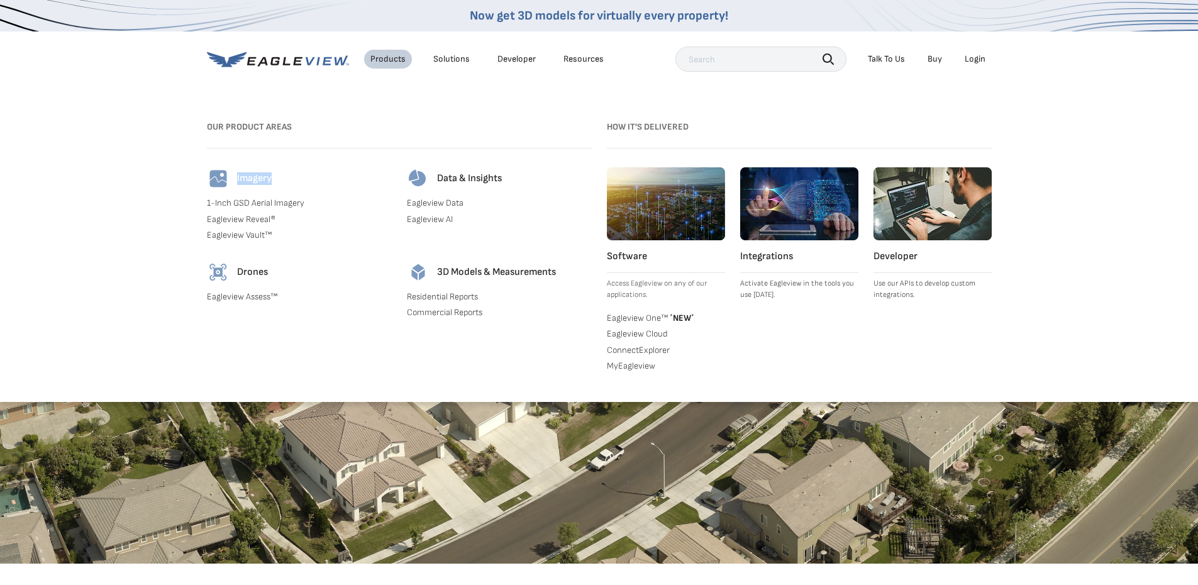
click at [271, 177] on h4 "Imagery" at bounding box center [254, 178] width 35 height 13
click at [435, 58] on div "Solutions" at bounding box center [451, 58] width 36 height 11
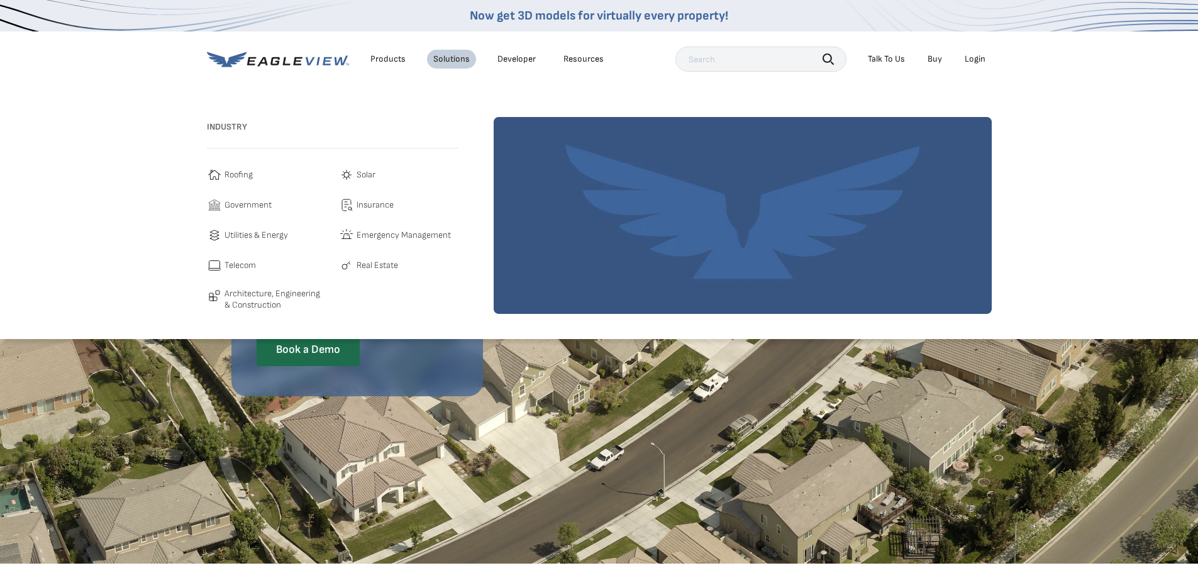
click at [379, 60] on div "Products" at bounding box center [387, 58] width 35 height 11
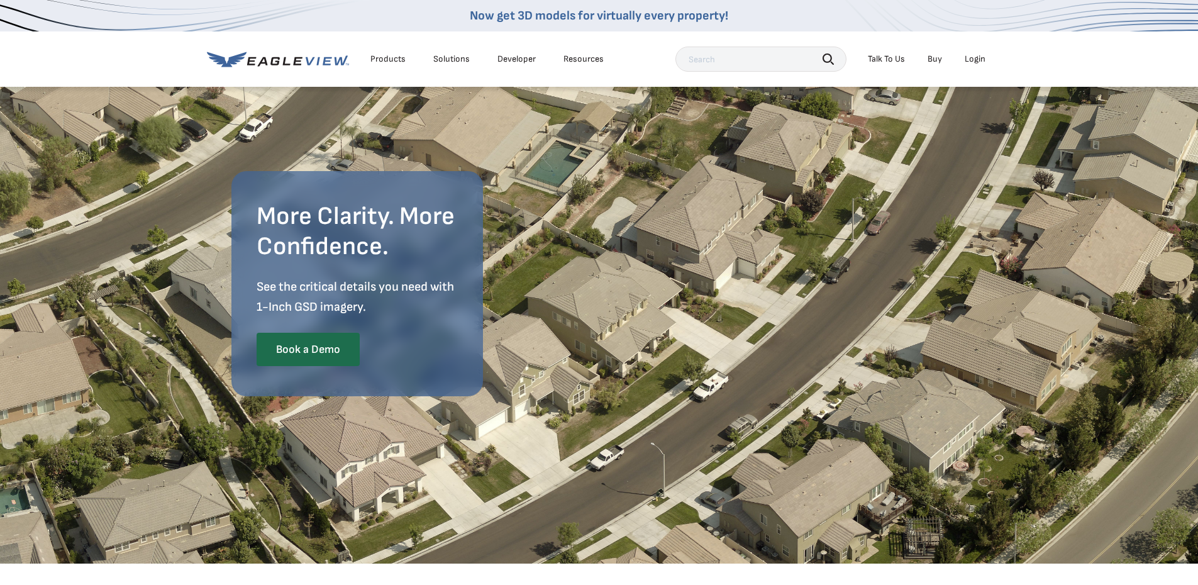
drag, startPoint x: 351, startPoint y: 61, endPoint x: 323, endPoint y: 66, distance: 29.4
click at [323, 66] on div "Products Solutions Developer Resources" at bounding box center [408, 59] width 403 height 25
drag, startPoint x: 352, startPoint y: 62, endPoint x: 276, endPoint y: 69, distance: 76.4
click at [276, 69] on div "Products Solutions Developer Resources" at bounding box center [408, 59] width 403 height 25
